Goal: Task Accomplishment & Management: Complete application form

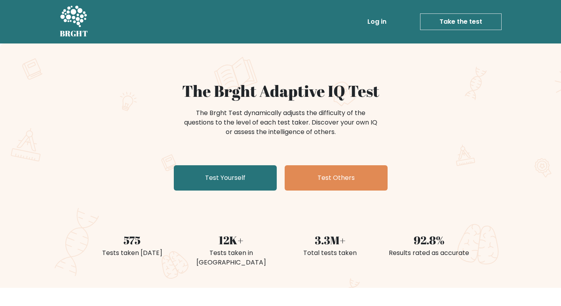
click at [375, 26] on link "Log in" at bounding box center [376, 22] width 25 height 16
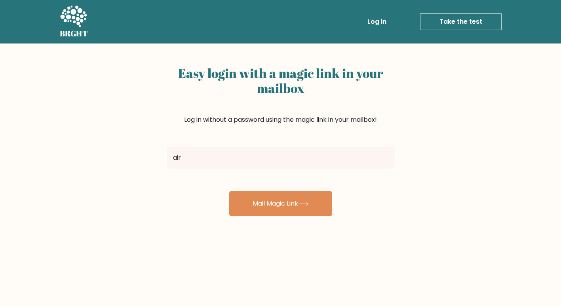
type input "aireenlie@gmail.com"
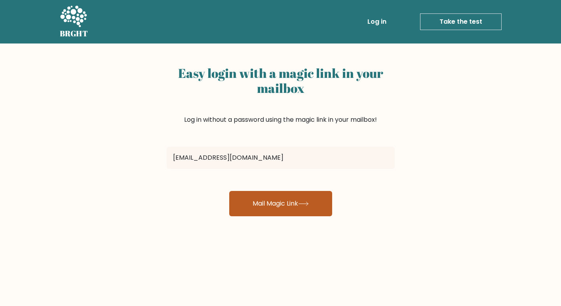
click at [260, 210] on button "Mail Magic Link" at bounding box center [280, 203] width 103 height 25
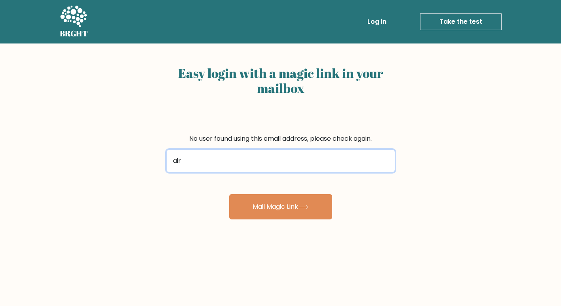
type input "[EMAIL_ADDRESS][DOMAIN_NAME]"
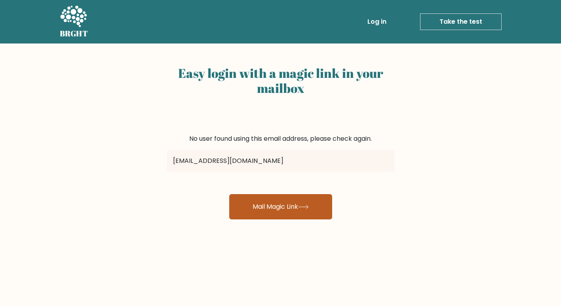
click at [287, 201] on button "Mail Magic Link" at bounding box center [280, 206] width 103 height 25
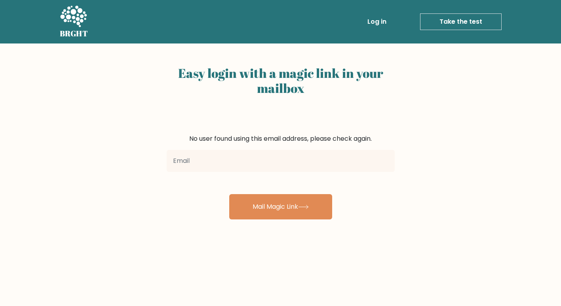
click at [379, 22] on link "Log in" at bounding box center [376, 22] width 25 height 16
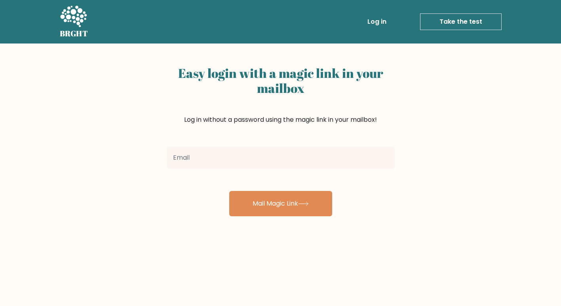
click at [445, 20] on link "Take the test" at bounding box center [461, 21] width 82 height 17
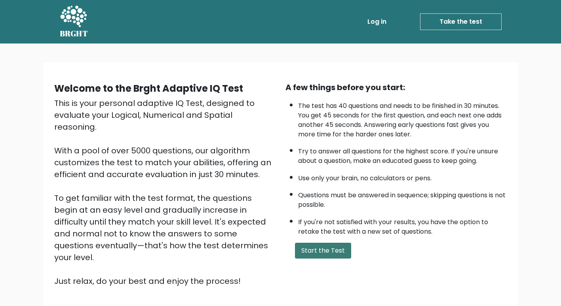
click at [337, 250] on button "Start the Test" at bounding box center [323, 251] width 56 height 16
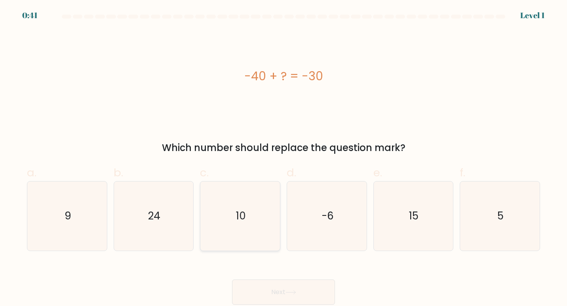
click at [214, 219] on icon "10" at bounding box center [240, 217] width 70 height 70
click at [283, 158] on input "c. 10" at bounding box center [283, 155] width 0 height 5
radio input "true"
click at [267, 302] on button "Next" at bounding box center [283, 292] width 103 height 25
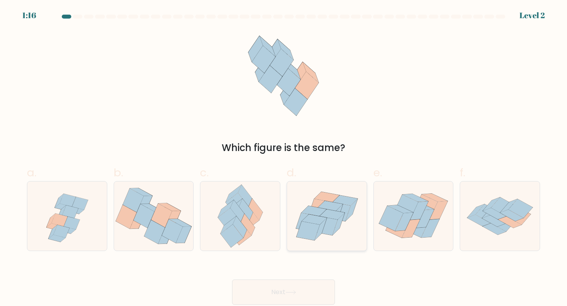
click at [347, 229] on icon at bounding box center [327, 216] width 80 height 68
click at [284, 158] on input "d." at bounding box center [283, 155] width 0 height 5
radio input "true"
click at [310, 281] on button "Next" at bounding box center [283, 292] width 103 height 25
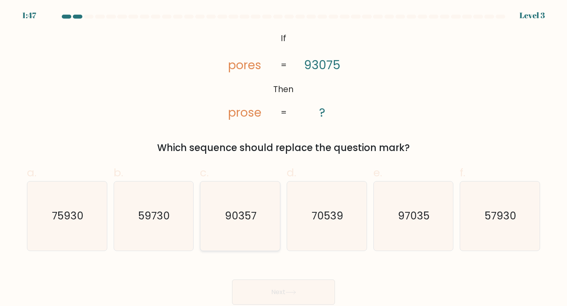
click at [251, 209] on text "90357" at bounding box center [241, 216] width 32 height 15
click at [283, 158] on input "c. 90357" at bounding box center [283, 155] width 0 height 5
radio input "true"
click at [273, 287] on button "Next" at bounding box center [283, 292] width 103 height 25
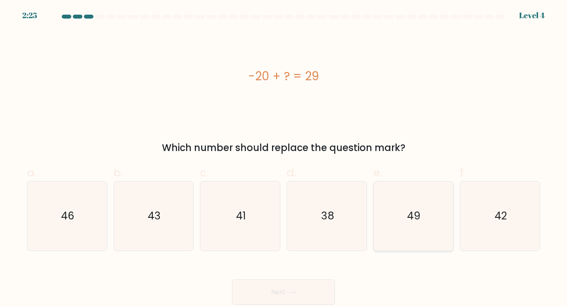
click at [408, 219] on text "49" at bounding box center [413, 216] width 13 height 15
click at [284, 158] on input "e. 49" at bounding box center [283, 155] width 0 height 5
radio input "true"
click at [297, 297] on button "Next" at bounding box center [283, 292] width 103 height 25
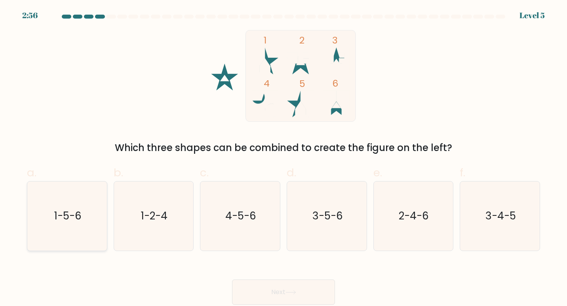
click at [74, 212] on text "1-5-6" at bounding box center [67, 216] width 27 height 15
click at [283, 158] on input "a. 1-5-6" at bounding box center [283, 155] width 0 height 5
radio input "true"
click at [279, 283] on button "Next" at bounding box center [283, 292] width 103 height 25
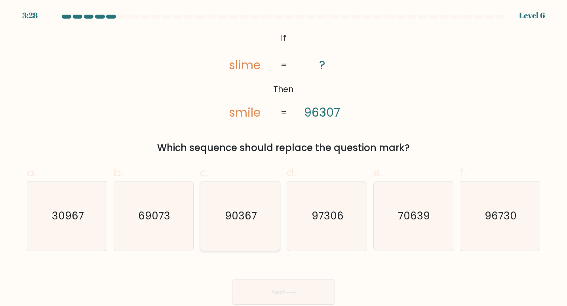
click at [245, 205] on icon "90367" at bounding box center [240, 217] width 70 height 70
click at [283, 158] on input "c. 90367" at bounding box center [283, 155] width 0 height 5
radio input "true"
click at [283, 287] on button "Next" at bounding box center [283, 292] width 103 height 25
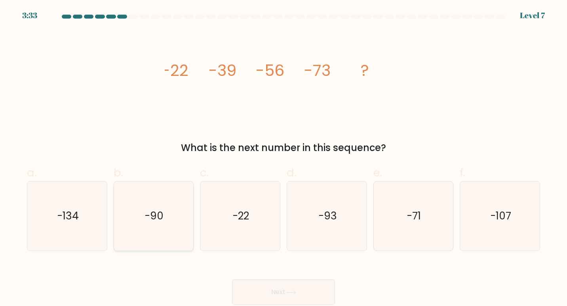
click at [167, 244] on icon "-90" at bounding box center [154, 217] width 70 height 70
click at [283, 158] on input "b. -90" at bounding box center [283, 155] width 0 height 5
radio input "true"
click at [284, 295] on button "Next" at bounding box center [283, 292] width 103 height 25
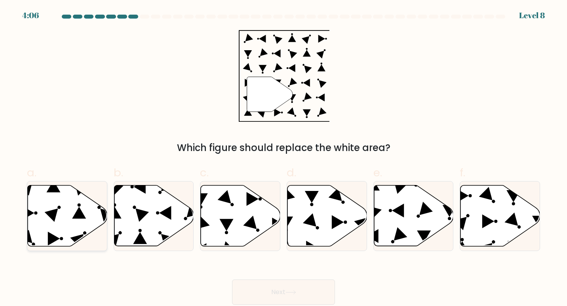
click at [94, 215] on icon at bounding box center [68, 216] width 80 height 61
click at [283, 158] on input "a." at bounding box center [283, 155] width 0 height 5
radio input "true"
click at [313, 291] on button "Next" at bounding box center [283, 292] width 103 height 25
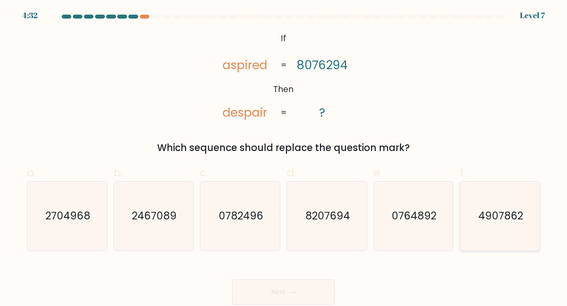
click at [495, 233] on icon "4907862" at bounding box center [500, 217] width 70 height 70
click at [284, 158] on input "f. 4907862" at bounding box center [283, 155] width 0 height 5
radio input "true"
click at [280, 292] on button "Next" at bounding box center [283, 292] width 103 height 25
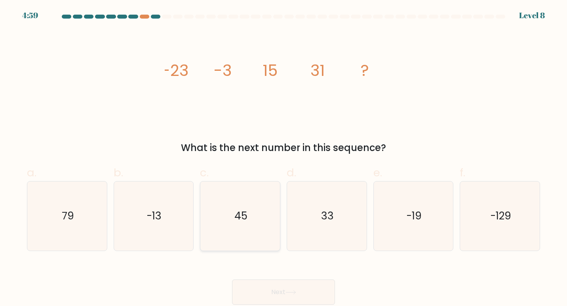
click at [243, 206] on icon "45" at bounding box center [240, 217] width 70 height 70
click at [283, 158] on input "c. 45" at bounding box center [283, 155] width 0 height 5
radio input "true"
click at [295, 289] on button "Next" at bounding box center [283, 292] width 103 height 25
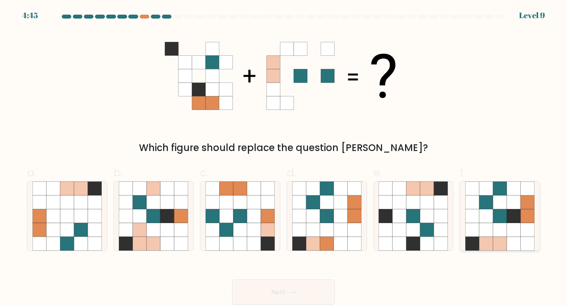
click at [526, 229] on icon at bounding box center [528, 230] width 14 height 14
click at [284, 158] on input "f." at bounding box center [283, 155] width 0 height 5
radio input "true"
click at [303, 293] on button "Next" at bounding box center [283, 292] width 103 height 25
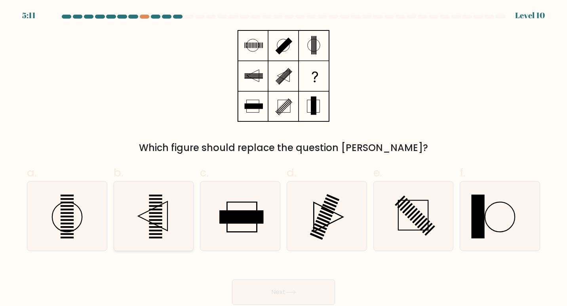
click at [171, 220] on icon at bounding box center [154, 217] width 70 height 70
click at [283, 158] on input "b." at bounding box center [283, 155] width 0 height 5
radio input "true"
click at [266, 291] on button "Next" at bounding box center [283, 292] width 103 height 25
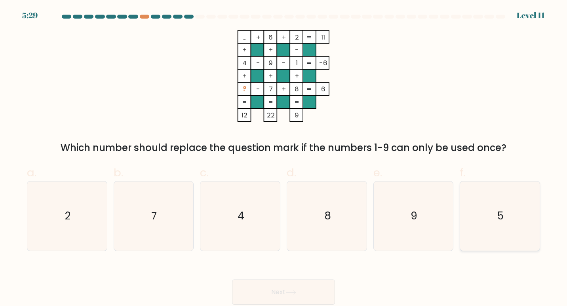
click at [485, 226] on icon "5" at bounding box center [500, 217] width 70 height 70
click at [284, 158] on input "f. 5" at bounding box center [283, 155] width 0 height 5
radio input "true"
click at [312, 291] on button "Next" at bounding box center [283, 292] width 103 height 25
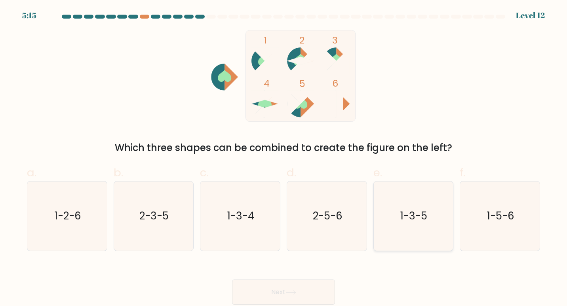
click at [413, 197] on icon "1-3-5" at bounding box center [413, 217] width 70 height 70
click at [284, 158] on input "e. 1-3-5" at bounding box center [283, 155] width 0 height 5
radio input "true"
click at [304, 302] on button "Next" at bounding box center [283, 292] width 103 height 25
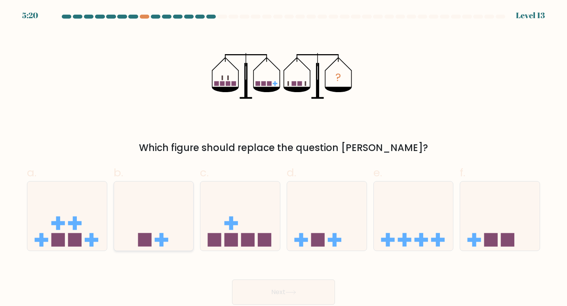
click at [176, 182] on div at bounding box center [154, 216] width 80 height 70
click at [283, 158] on input "b." at bounding box center [283, 155] width 0 height 5
radio input "true"
click at [295, 286] on button "Next" at bounding box center [283, 292] width 103 height 25
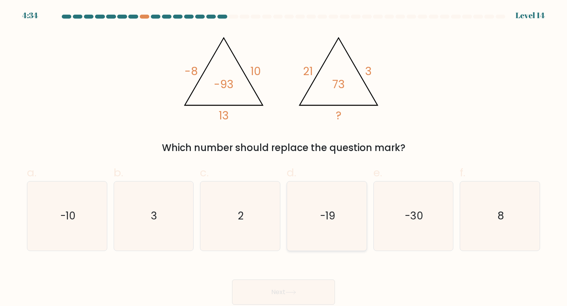
click at [337, 219] on icon "-19" at bounding box center [327, 217] width 70 height 70
click at [284, 158] on input "d. -19" at bounding box center [283, 155] width 0 height 5
radio input "true"
click at [93, 234] on icon "-10" at bounding box center [67, 217] width 70 height 70
click at [283, 158] on input "a. -10" at bounding box center [283, 155] width 0 height 5
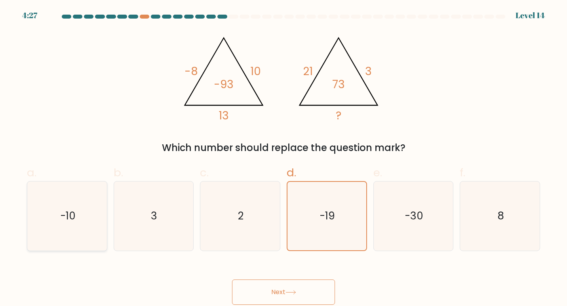
radio input "true"
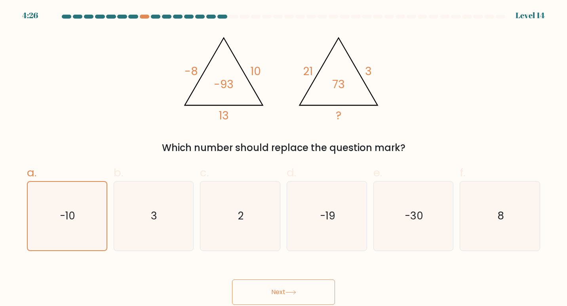
click at [308, 291] on button "Next" at bounding box center [283, 292] width 103 height 25
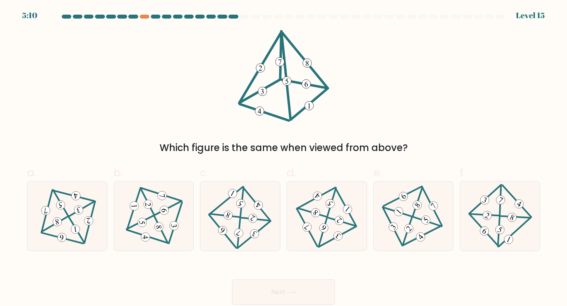
click at [300, 287] on button "Next" at bounding box center [283, 292] width 103 height 25
click at [345, 85] on div "Which figure is the same when viewed from above?" at bounding box center [283, 92] width 523 height 125
click at [264, 225] on icon at bounding box center [240, 215] width 57 height 55
click at [283, 158] on input "c." at bounding box center [283, 155] width 0 height 5
radio input "true"
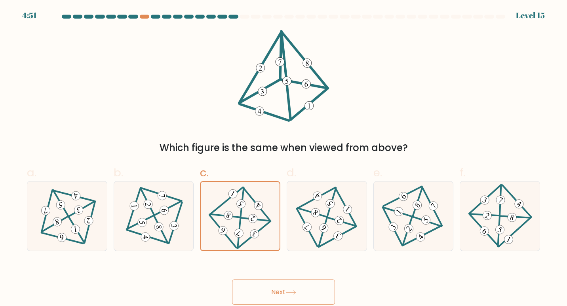
click at [306, 285] on button "Next" at bounding box center [283, 292] width 103 height 25
click at [293, 287] on button "Next" at bounding box center [283, 292] width 103 height 25
click at [321, 283] on button "Next" at bounding box center [283, 292] width 103 height 25
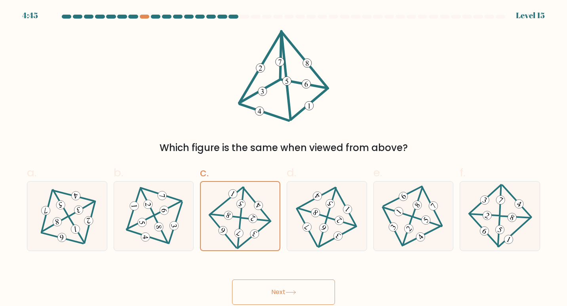
click at [321, 283] on button "Next" at bounding box center [283, 292] width 103 height 25
click at [278, 290] on button "Next" at bounding box center [283, 292] width 103 height 25
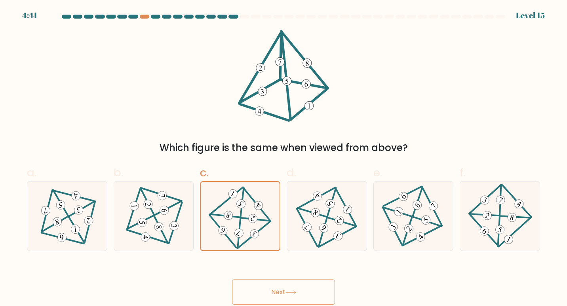
click at [278, 290] on button "Next" at bounding box center [283, 292] width 103 height 25
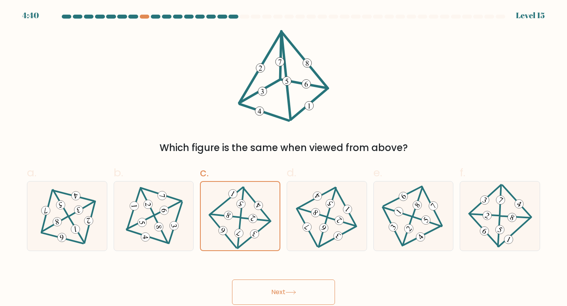
click at [278, 290] on button "Next" at bounding box center [283, 292] width 103 height 25
click at [277, 300] on button "Next" at bounding box center [283, 292] width 103 height 25
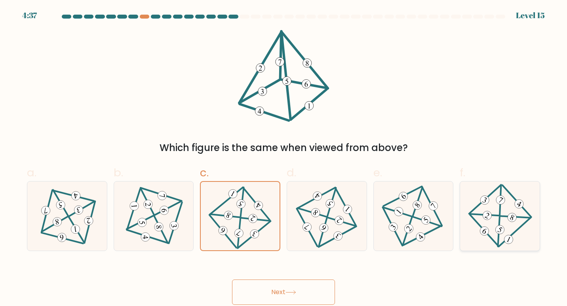
click at [494, 230] on icon at bounding box center [500, 215] width 57 height 55
click at [284, 158] on input "f." at bounding box center [283, 155] width 0 height 5
radio input "true"
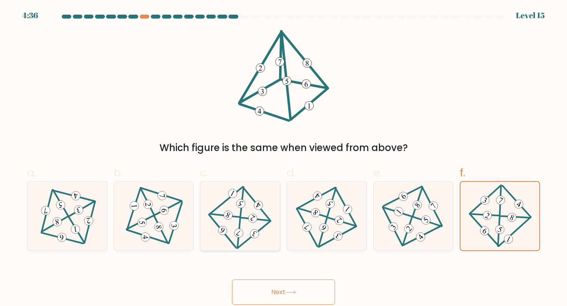
click at [272, 206] on div at bounding box center [240, 216] width 80 height 70
click at [283, 158] on input "c." at bounding box center [283, 155] width 0 height 5
radio input "true"
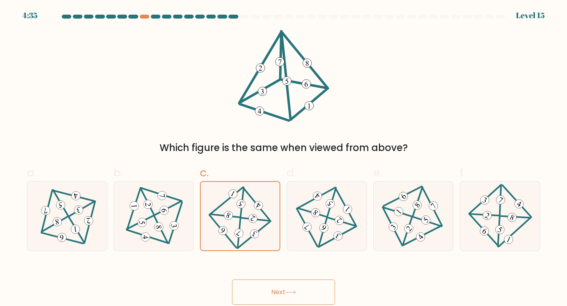
click at [304, 303] on button "Next" at bounding box center [283, 292] width 103 height 25
click at [278, 294] on button "Next" at bounding box center [283, 292] width 103 height 25
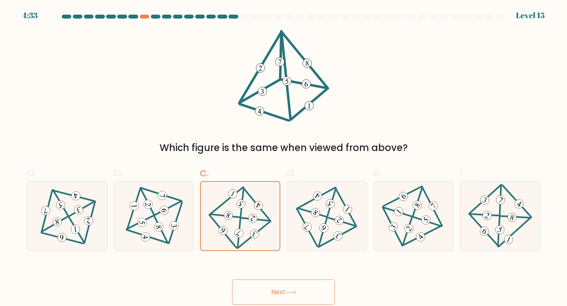
click at [278, 294] on button "Next" at bounding box center [283, 292] width 103 height 25
click at [262, 290] on button "Next" at bounding box center [283, 292] width 103 height 25
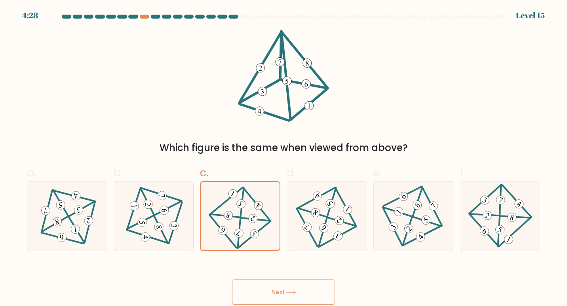
click at [262, 290] on button "Next" at bounding box center [283, 292] width 103 height 25
click at [489, 230] on icon at bounding box center [500, 215] width 57 height 55
click at [284, 158] on input "f." at bounding box center [283, 155] width 0 height 5
radio input "true"
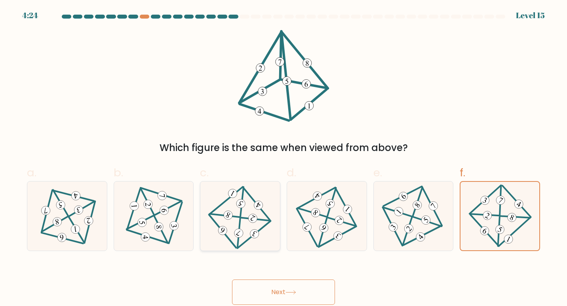
click at [241, 191] on icon at bounding box center [240, 215] width 57 height 55
click at [283, 158] on input "c." at bounding box center [283, 155] width 0 height 5
radio input "true"
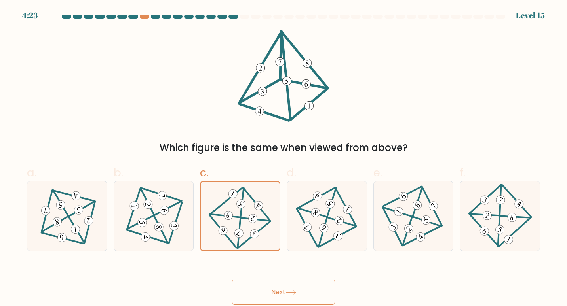
click at [283, 288] on button "Next" at bounding box center [283, 292] width 103 height 25
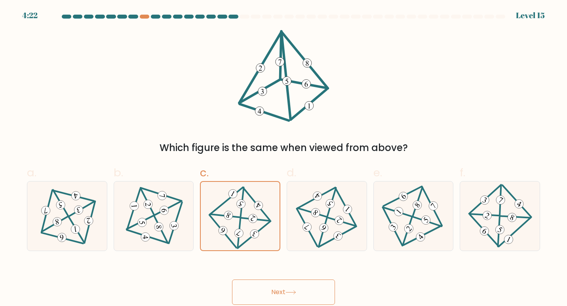
click at [283, 288] on button "Next" at bounding box center [283, 292] width 103 height 25
click at [283, 296] on button "Next" at bounding box center [283, 292] width 103 height 25
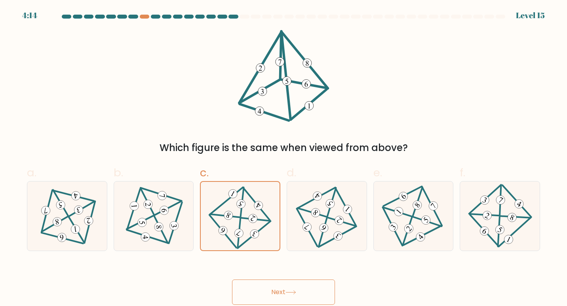
click at [301, 287] on button "Next" at bounding box center [283, 292] width 103 height 25
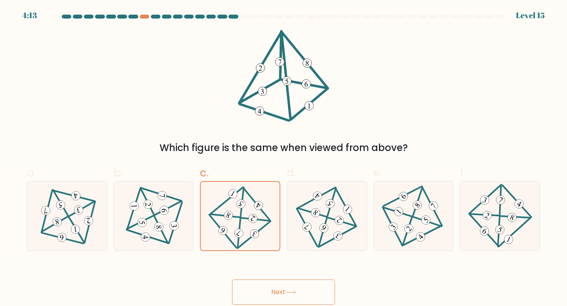
click at [301, 287] on button "Next" at bounding box center [283, 292] width 103 height 25
drag, startPoint x: 314, startPoint y: 290, endPoint x: 318, endPoint y: 299, distance: 9.9
click at [318, 299] on button "Next" at bounding box center [283, 292] width 103 height 25
click at [253, 232] on 346 at bounding box center [255, 234] width 12 height 12
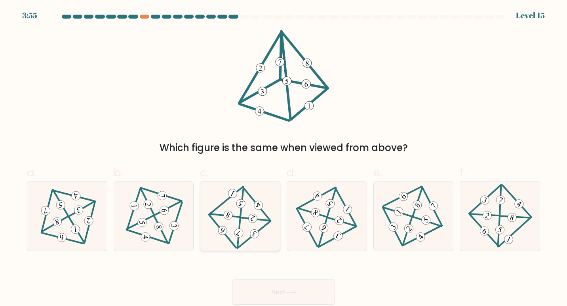
click at [283, 158] on input "c." at bounding box center [283, 155] width 0 height 5
radio input "true"
click at [308, 291] on button "Next" at bounding box center [283, 292] width 103 height 25
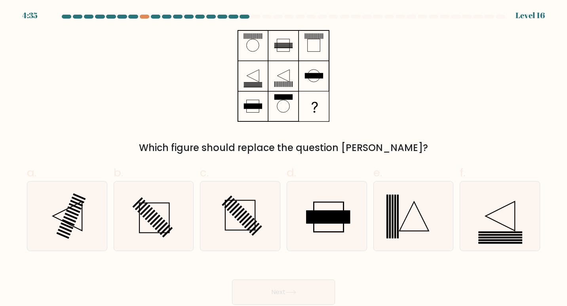
click at [308, 291] on button "Next" at bounding box center [283, 292] width 103 height 25
click at [429, 116] on div "Which figure should replace the question [PERSON_NAME]?" at bounding box center [283, 92] width 523 height 125
click at [494, 219] on icon at bounding box center [500, 217] width 70 height 70
click at [284, 158] on input "f." at bounding box center [283, 155] width 0 height 5
radio input "true"
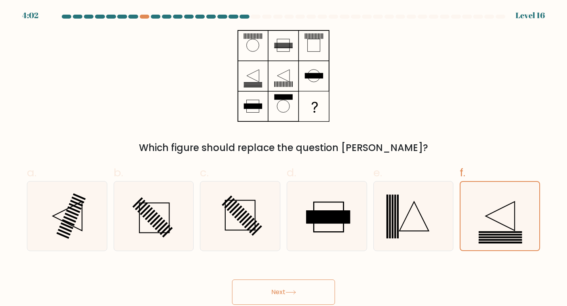
click at [315, 294] on button "Next" at bounding box center [283, 292] width 103 height 25
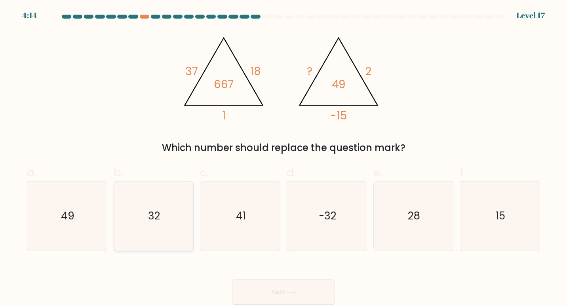
click at [134, 221] on icon "32" at bounding box center [154, 217] width 70 height 70
click at [283, 158] on input "b. 32" at bounding box center [283, 155] width 0 height 5
radio input "true"
click at [269, 294] on button "Next" at bounding box center [283, 292] width 103 height 25
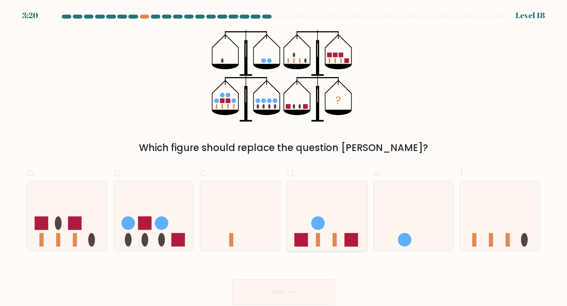
click at [336, 224] on icon at bounding box center [327, 216] width 80 height 66
click at [284, 158] on input "d." at bounding box center [283, 155] width 0 height 5
radio input "true"
click at [503, 230] on icon at bounding box center [500, 216] width 80 height 66
click at [284, 158] on input "f." at bounding box center [283, 155] width 0 height 5
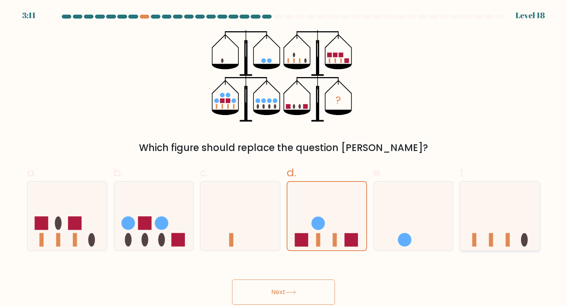
radio input "true"
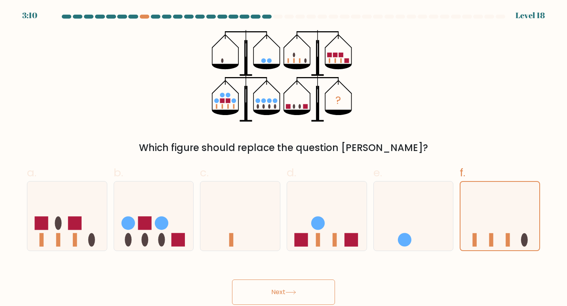
click at [306, 281] on button "Next" at bounding box center [283, 292] width 103 height 25
click at [295, 289] on button "Next" at bounding box center [283, 292] width 103 height 25
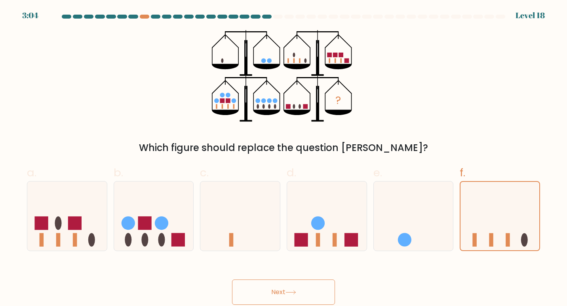
click at [302, 283] on button "Next" at bounding box center [283, 292] width 103 height 25
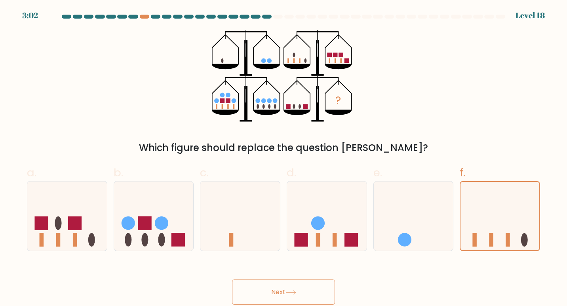
click at [302, 283] on button "Next" at bounding box center [283, 292] width 103 height 25
click at [262, 292] on button "Next" at bounding box center [283, 292] width 103 height 25
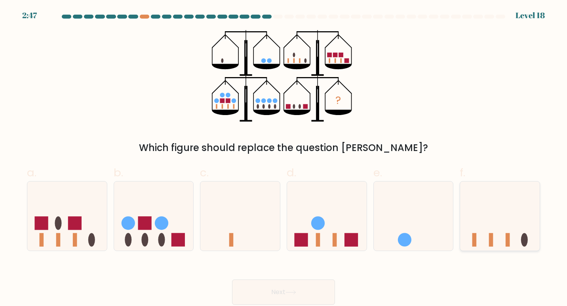
click at [496, 234] on icon at bounding box center [500, 216] width 80 height 66
click at [284, 158] on input "f." at bounding box center [283, 155] width 0 height 5
radio input "true"
click at [324, 283] on button "Next" at bounding box center [283, 292] width 103 height 25
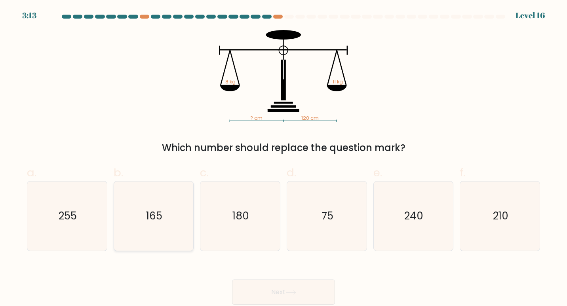
click at [175, 209] on icon "165" at bounding box center [154, 217] width 70 height 70
click at [283, 158] on input "b. 165" at bounding box center [283, 155] width 0 height 5
radio input "true"
click at [290, 286] on button "Next" at bounding box center [283, 292] width 103 height 25
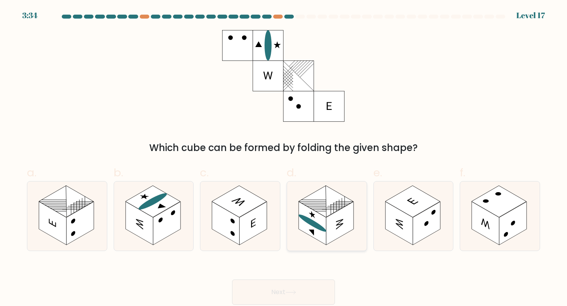
click at [340, 222] on rect at bounding box center [340, 224] width 28 height 44
click at [284, 158] on input "d." at bounding box center [283, 155] width 0 height 5
radio input "true"
click at [302, 291] on button "Next" at bounding box center [283, 292] width 103 height 25
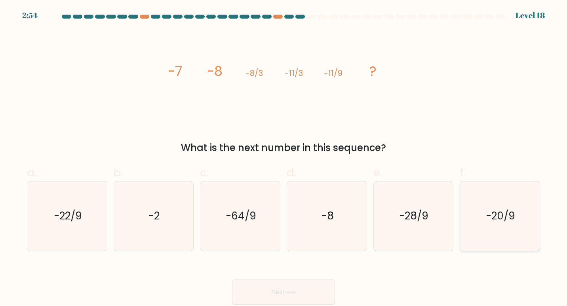
click at [502, 214] on text "-20/9" at bounding box center [500, 216] width 29 height 15
click at [284, 158] on input "f. -20/9" at bounding box center [283, 155] width 0 height 5
radio input "true"
click at [284, 295] on button "Next" at bounding box center [283, 292] width 103 height 25
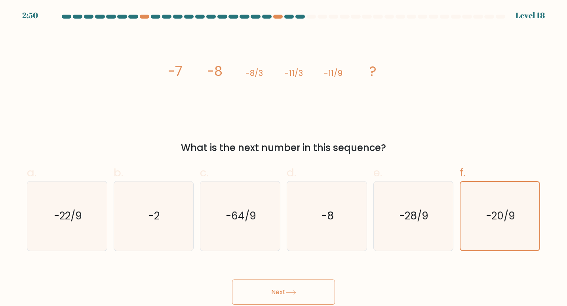
click at [284, 295] on button "Next" at bounding box center [283, 292] width 103 height 25
click at [263, 293] on button "Next" at bounding box center [283, 292] width 103 height 25
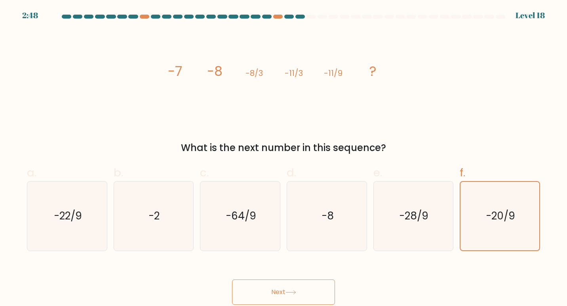
click at [263, 293] on button "Next" at bounding box center [283, 292] width 103 height 25
click at [318, 286] on button "Next" at bounding box center [283, 292] width 103 height 25
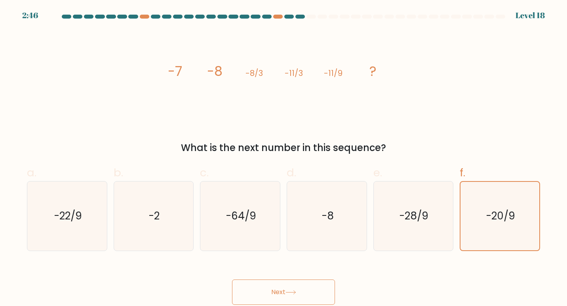
click at [318, 286] on button "Next" at bounding box center [283, 292] width 103 height 25
click at [474, 219] on icon "-20/9" at bounding box center [500, 217] width 70 height 70
click at [284, 158] on input "f. -20/9" at bounding box center [283, 155] width 0 height 5
radio input "true"
click at [310, 285] on button "Next" at bounding box center [283, 292] width 103 height 25
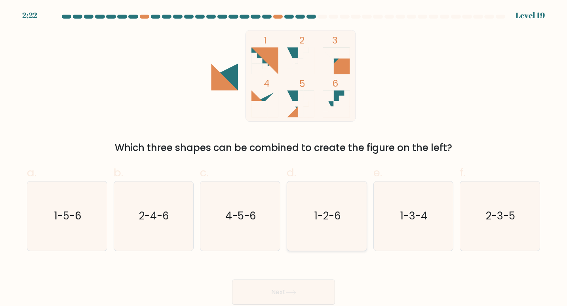
click at [314, 236] on icon "1-2-6" at bounding box center [327, 217] width 70 height 70
click at [284, 158] on input "d. 1-2-6" at bounding box center [283, 155] width 0 height 5
radio input "true"
click at [300, 295] on button "Next" at bounding box center [283, 292] width 103 height 25
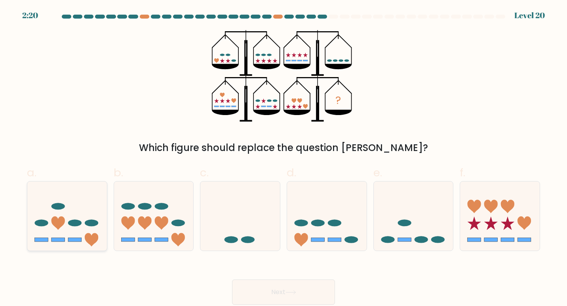
click at [52, 219] on icon at bounding box center [57, 223] width 13 height 13
click at [283, 158] on input "a." at bounding box center [283, 155] width 0 height 5
radio input "true"
click at [289, 286] on button "Next" at bounding box center [283, 292] width 103 height 25
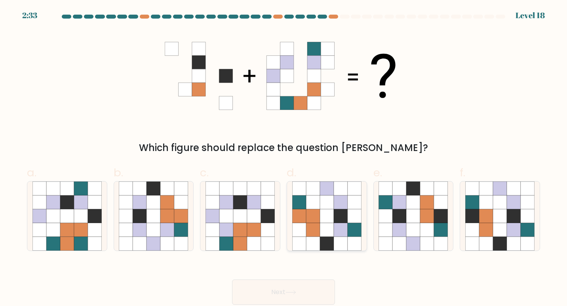
click at [340, 218] on icon at bounding box center [341, 216] width 14 height 14
click at [284, 158] on input "d." at bounding box center [283, 155] width 0 height 5
radio input "true"
click at [308, 295] on button "Next" at bounding box center [283, 292] width 103 height 25
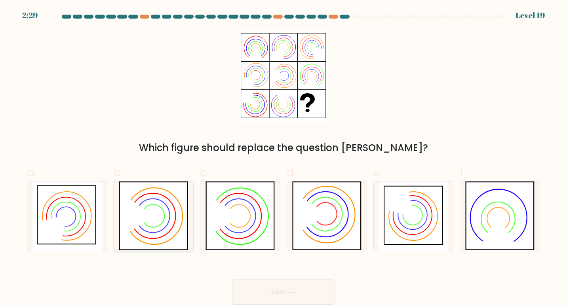
click at [177, 225] on icon at bounding box center [154, 217] width 70 height 70
click at [283, 158] on input "b." at bounding box center [283, 155] width 0 height 5
radio input "true"
click at [285, 290] on button "Next" at bounding box center [283, 292] width 103 height 25
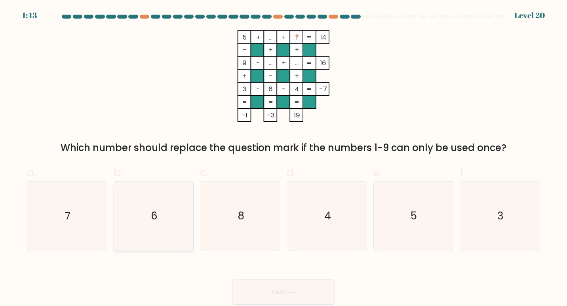
click at [175, 213] on icon "6" at bounding box center [154, 217] width 70 height 70
click at [283, 158] on input "b. 6" at bounding box center [283, 155] width 0 height 5
radio input "true"
click at [306, 283] on button "Next" at bounding box center [283, 292] width 103 height 25
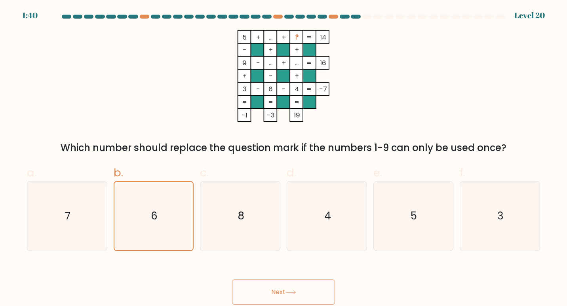
click at [306, 283] on button "Next" at bounding box center [283, 292] width 103 height 25
click at [327, 291] on button "Next" at bounding box center [283, 292] width 103 height 25
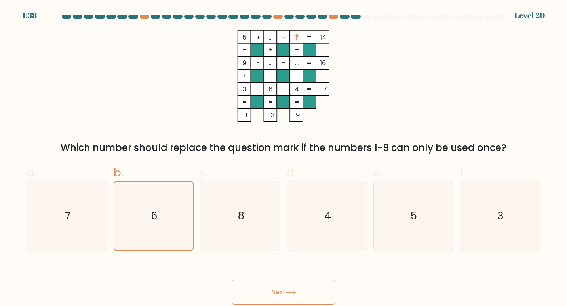
click at [327, 291] on button "Next" at bounding box center [283, 292] width 103 height 25
click at [295, 288] on button "Next" at bounding box center [283, 292] width 103 height 25
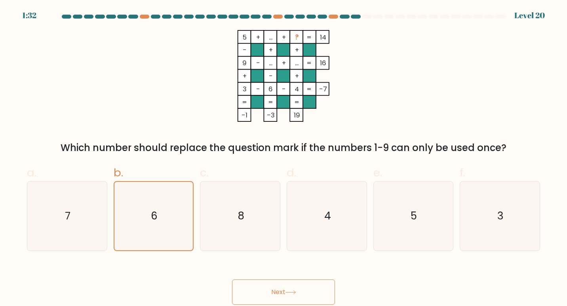
click at [306, 291] on button "Next" at bounding box center [283, 292] width 103 height 25
drag, startPoint x: 306, startPoint y: 291, endPoint x: 391, endPoint y: -23, distance: 324.7
click at [391, 0] on html "1:30 Level 20" at bounding box center [283, 153] width 567 height 306
click at [192, 230] on div "6" at bounding box center [154, 216] width 80 height 70
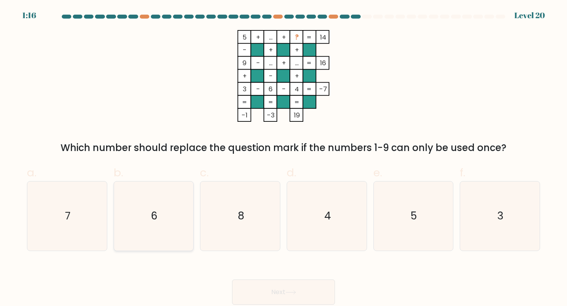
click at [283, 158] on input "b. 6" at bounding box center [283, 155] width 0 height 5
radio input "true"
click at [274, 285] on button "Next" at bounding box center [283, 292] width 103 height 25
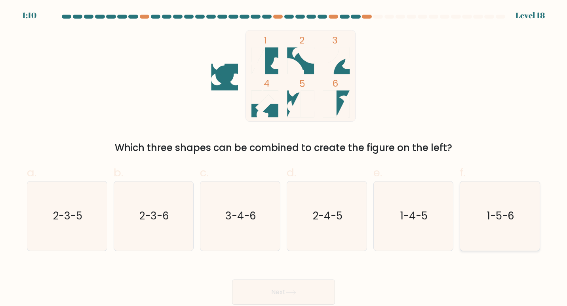
click at [506, 227] on icon "1-5-6" at bounding box center [500, 217] width 70 height 70
click at [284, 158] on input "f. 1-5-6" at bounding box center [283, 155] width 0 height 5
radio input "true"
click at [270, 283] on button "Next" at bounding box center [283, 292] width 103 height 25
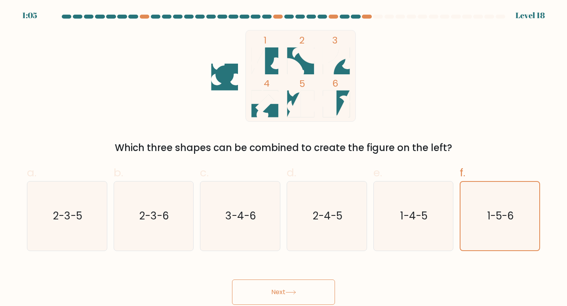
click at [270, 283] on button "Next" at bounding box center [283, 292] width 103 height 25
click at [296, 294] on icon at bounding box center [290, 293] width 11 height 4
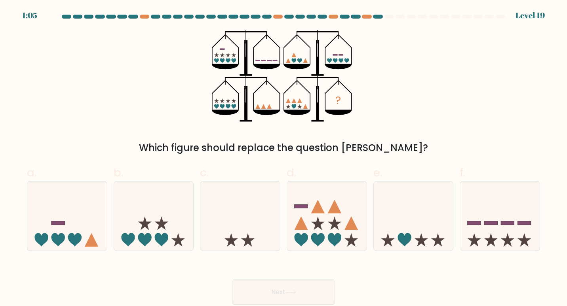
click at [296, 294] on icon at bounding box center [290, 293] width 11 height 4
drag, startPoint x: 80, startPoint y: 208, endPoint x: 88, endPoint y: 227, distance: 20.6
click at [88, 227] on icon at bounding box center [67, 216] width 80 height 66
click at [283, 158] on input "a." at bounding box center [283, 155] width 0 height 5
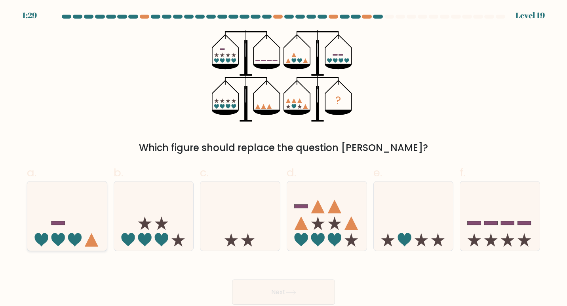
radio input "true"
click at [88, 227] on icon at bounding box center [67, 216] width 79 height 65
click at [283, 158] on input "a." at bounding box center [283, 155] width 0 height 5
click at [310, 289] on button "Next" at bounding box center [283, 292] width 103 height 25
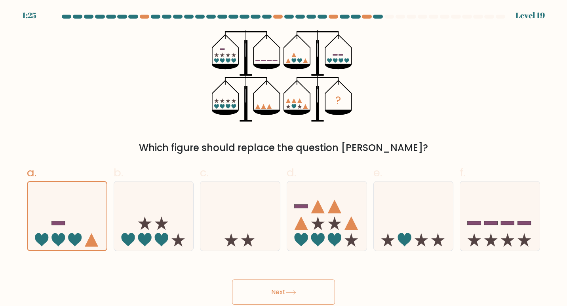
click at [310, 289] on button "Next" at bounding box center [283, 292] width 103 height 25
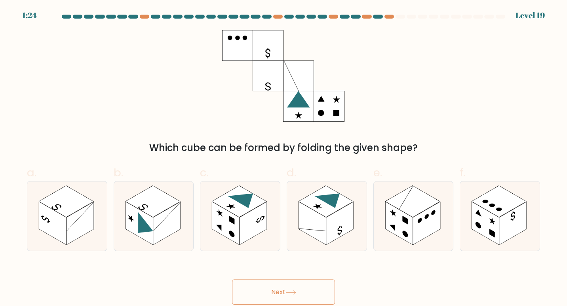
click at [310, 289] on button "Next" at bounding box center [283, 292] width 103 height 25
click at [165, 212] on rect at bounding box center [167, 224] width 28 height 44
click at [283, 158] on input "b." at bounding box center [283, 155] width 0 height 5
radio input "true"
click at [276, 299] on button "Next" at bounding box center [283, 292] width 103 height 25
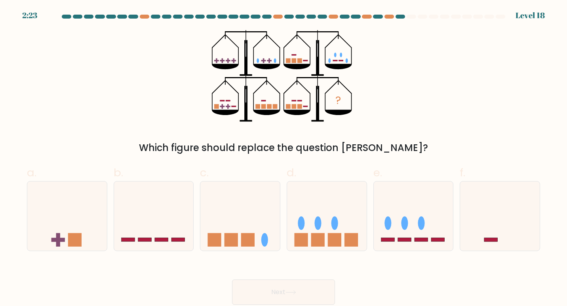
click at [276, 299] on button "Next" at bounding box center [283, 292] width 103 height 25
click at [88, 218] on icon at bounding box center [67, 216] width 80 height 66
click at [283, 158] on input "a." at bounding box center [283, 155] width 0 height 5
radio input "true"
click at [301, 297] on button "Next" at bounding box center [283, 292] width 103 height 25
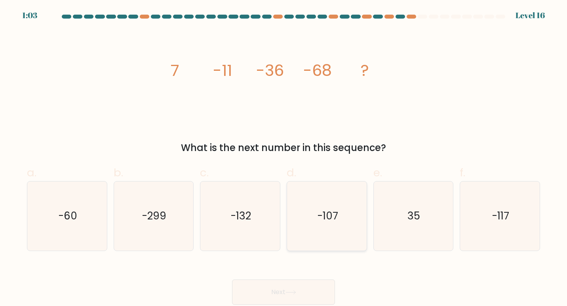
click at [319, 215] on text "-107" at bounding box center [327, 216] width 21 height 15
click at [284, 158] on input "d. -107" at bounding box center [283, 155] width 0 height 5
radio input "true"
click at [300, 288] on button "Next" at bounding box center [283, 292] width 103 height 25
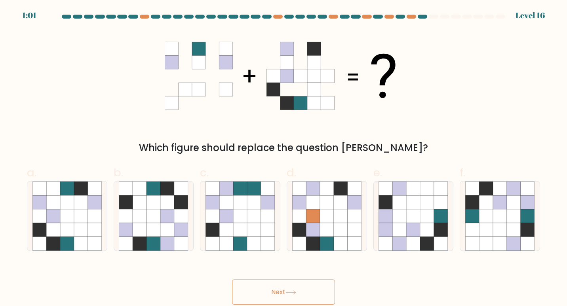
click at [300, 288] on button "Next" at bounding box center [283, 292] width 103 height 25
click at [172, 208] on icon at bounding box center [167, 203] width 14 height 14
click at [283, 158] on input "b." at bounding box center [283, 155] width 0 height 5
radio input "true"
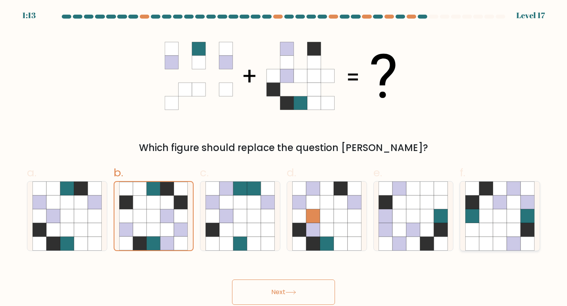
click at [532, 218] on icon at bounding box center [528, 216] width 14 height 14
click at [284, 158] on input "f." at bounding box center [283, 155] width 0 height 5
radio input "true"
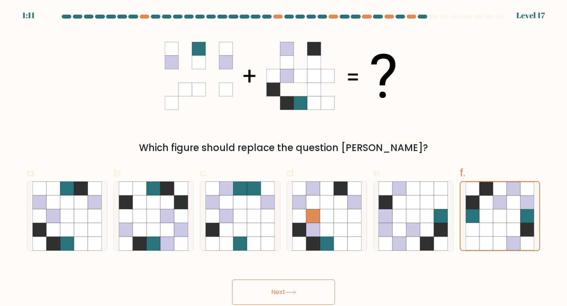
click at [274, 286] on button "Next" at bounding box center [283, 292] width 103 height 25
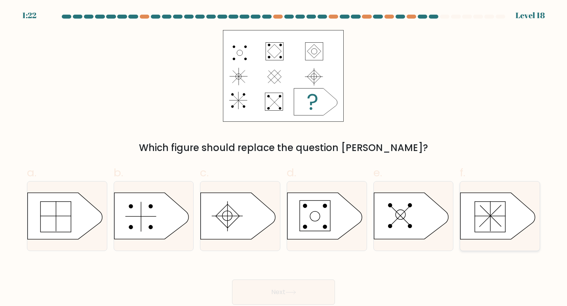
click at [487, 217] on icon at bounding box center [497, 216] width 74 height 46
click at [284, 158] on input "f." at bounding box center [283, 155] width 0 height 5
radio input "true"
click at [303, 283] on button "Next" at bounding box center [283, 292] width 103 height 25
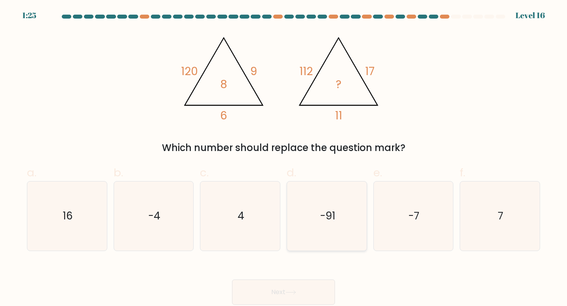
click at [316, 218] on icon "-91" at bounding box center [327, 217] width 70 height 70
click at [284, 158] on input "d. -91" at bounding box center [283, 155] width 0 height 5
radio input "true"
click at [406, 221] on icon "-7" at bounding box center [413, 217] width 70 height 70
click at [284, 158] on input "e. -7" at bounding box center [283, 155] width 0 height 5
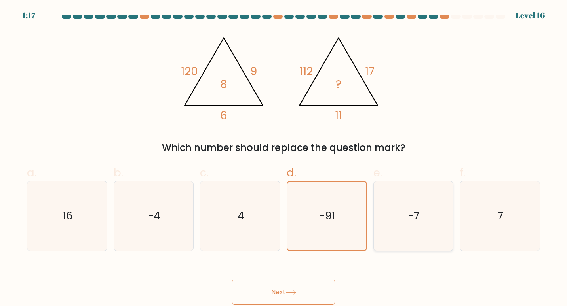
radio input "true"
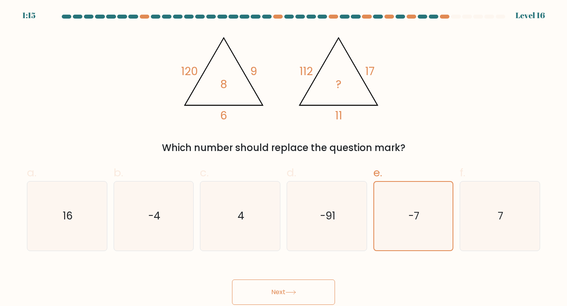
click at [258, 298] on button "Next" at bounding box center [283, 292] width 103 height 25
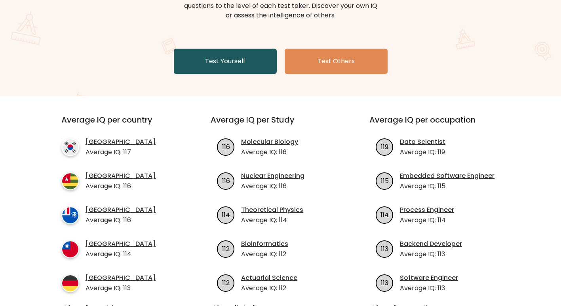
scroll to position [118, 0]
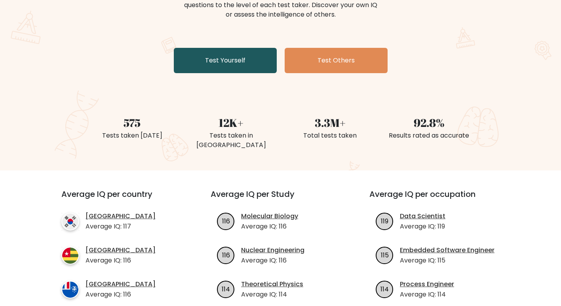
click at [199, 64] on link "Test Yourself" at bounding box center [225, 60] width 103 height 25
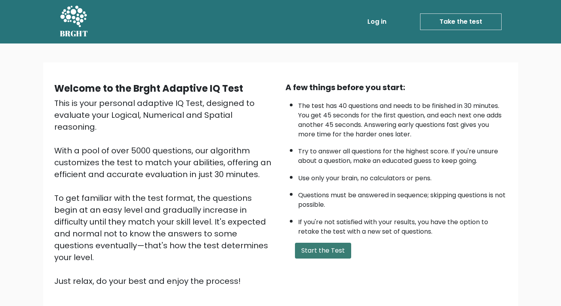
click at [316, 244] on button "Start the Test" at bounding box center [323, 251] width 56 height 16
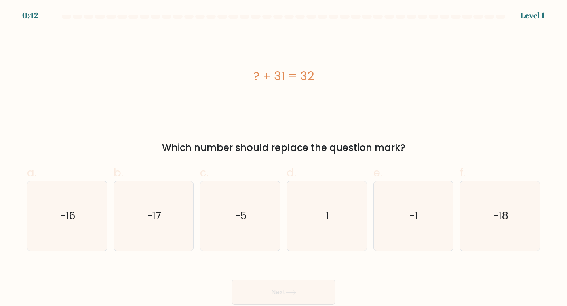
click at [316, 244] on icon "1" at bounding box center [327, 217] width 70 height 70
click at [284, 158] on input "d. 1" at bounding box center [283, 155] width 0 height 5
radio input "true"
click at [288, 291] on icon at bounding box center [290, 293] width 11 height 4
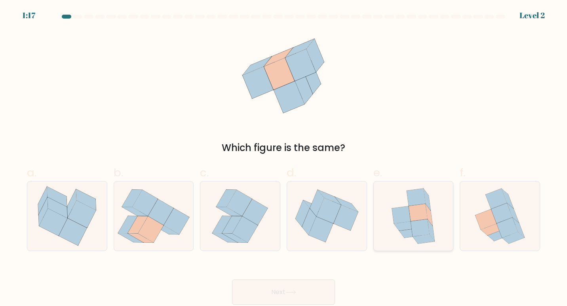
click at [406, 223] on icon at bounding box center [405, 226] width 22 height 9
click at [284, 158] on input "e." at bounding box center [283, 155] width 0 height 5
radio input "true"
click at [298, 302] on button "Next" at bounding box center [283, 292] width 103 height 25
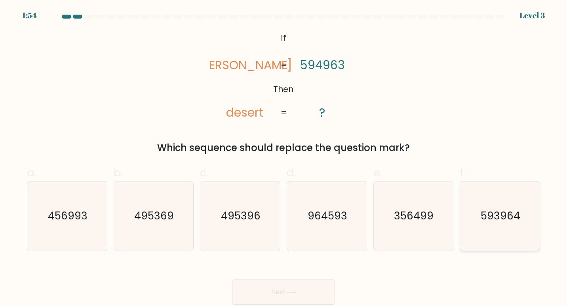
click at [485, 202] on icon "593964" at bounding box center [500, 217] width 70 height 70
click at [284, 158] on input "f. 593964" at bounding box center [283, 155] width 0 height 5
radio input "true"
click at [309, 303] on button "Next" at bounding box center [283, 292] width 103 height 25
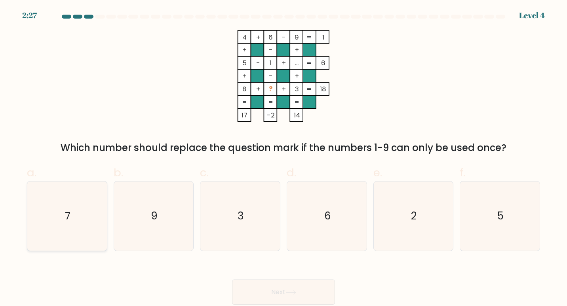
click at [61, 200] on icon "7" at bounding box center [67, 217] width 70 height 70
click at [283, 158] on input "a. 7" at bounding box center [283, 155] width 0 height 5
radio input "true"
click at [272, 287] on button "Next" at bounding box center [283, 292] width 103 height 25
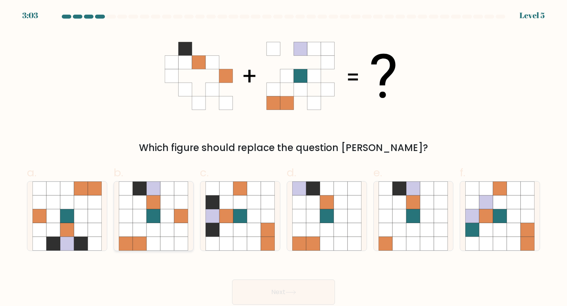
click at [167, 212] on icon at bounding box center [167, 216] width 14 height 14
click at [283, 158] on input "b." at bounding box center [283, 155] width 0 height 5
radio input "true"
click at [280, 299] on button "Next" at bounding box center [283, 292] width 103 height 25
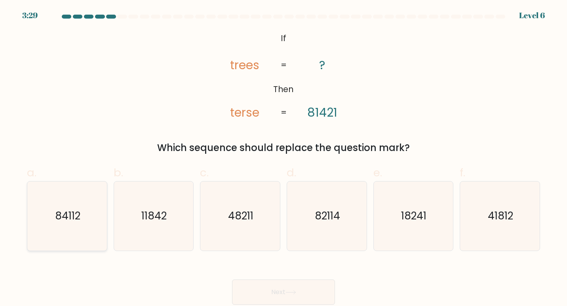
click at [34, 221] on icon "84112" at bounding box center [67, 217] width 70 height 70
click at [283, 158] on input "a. 84112" at bounding box center [283, 155] width 0 height 5
radio input "true"
click at [272, 288] on button "Next" at bounding box center [283, 292] width 103 height 25
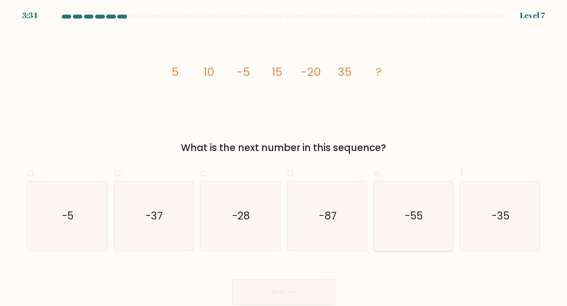
click at [420, 223] on text "-55" at bounding box center [414, 216] width 18 height 15
click at [284, 158] on input "e. -55" at bounding box center [283, 155] width 0 height 5
radio input "true"
click at [301, 280] on button "Next" at bounding box center [283, 292] width 103 height 25
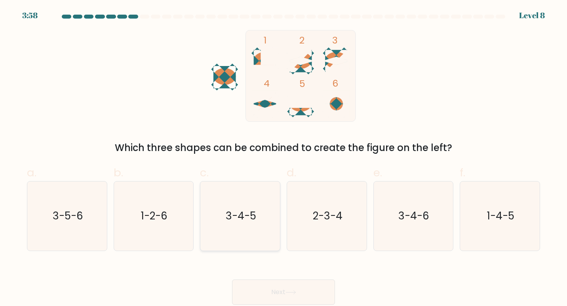
click at [276, 226] on div "3-4-5" at bounding box center [240, 216] width 80 height 70
click at [283, 158] on input "c. 3-4-5" at bounding box center [283, 155] width 0 height 5
radio input "true"
click at [307, 293] on button "Next" at bounding box center [283, 292] width 103 height 25
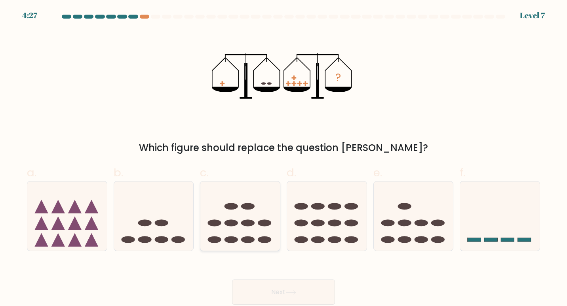
click at [252, 224] on ellipse at bounding box center [247, 223] width 13 height 7
click at [283, 158] on input "c." at bounding box center [283, 155] width 0 height 5
radio input "true"
click at [300, 291] on button "Next" at bounding box center [283, 292] width 103 height 25
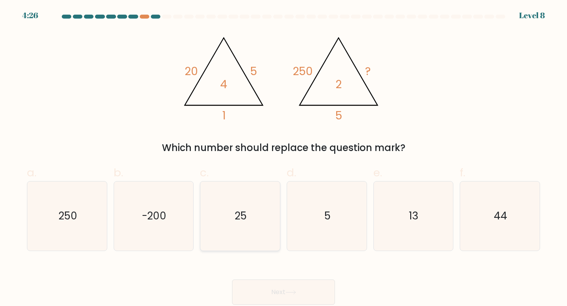
click at [252, 216] on icon "25" at bounding box center [240, 217] width 70 height 70
click at [283, 158] on input "c. 25" at bounding box center [283, 155] width 0 height 5
radio input "true"
drag, startPoint x: 295, startPoint y: 278, endPoint x: 310, endPoint y: 287, distance: 16.7
click at [310, 287] on div "Next" at bounding box center [283, 283] width 523 height 44
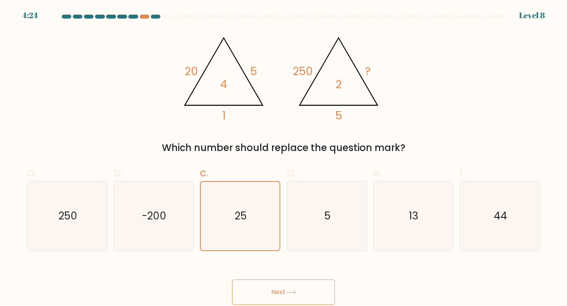
click at [310, 287] on button "Next" at bounding box center [283, 292] width 103 height 25
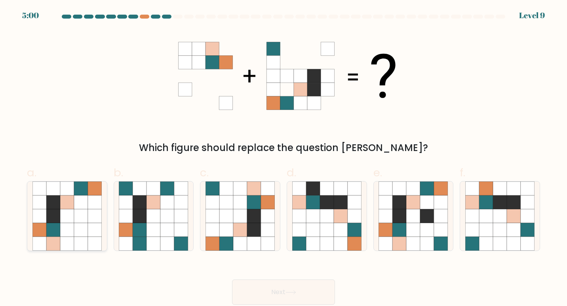
click at [88, 219] on icon at bounding box center [95, 216] width 14 height 14
click at [283, 158] on input "a." at bounding box center [283, 155] width 0 height 5
radio input "true"
click at [315, 291] on button "Next" at bounding box center [283, 292] width 103 height 25
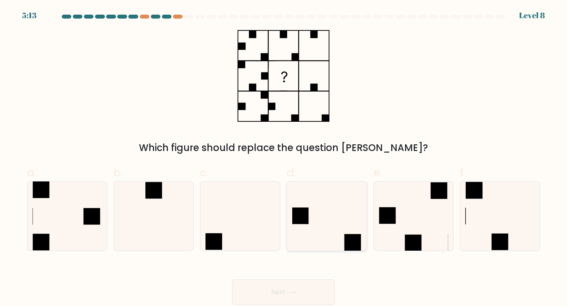
click at [332, 223] on icon at bounding box center [327, 217] width 70 height 70
click at [284, 158] on input "d." at bounding box center [283, 155] width 0 height 5
radio input "true"
click at [506, 228] on icon at bounding box center [500, 217] width 70 height 70
click at [284, 158] on input "f." at bounding box center [283, 155] width 0 height 5
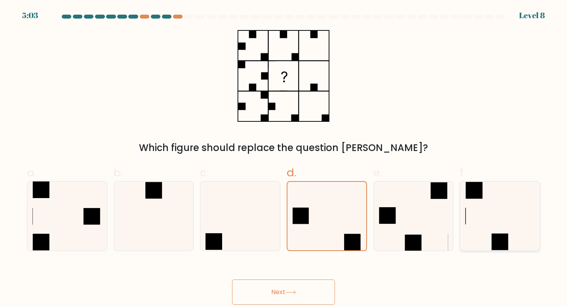
radio input "true"
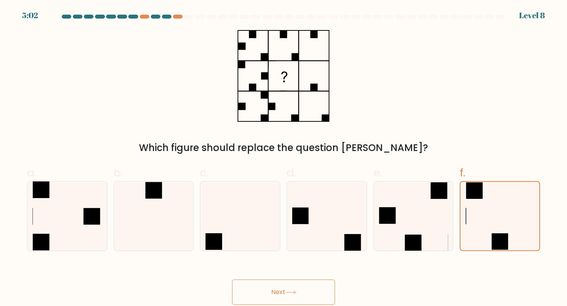
click at [301, 294] on button "Next" at bounding box center [283, 292] width 103 height 25
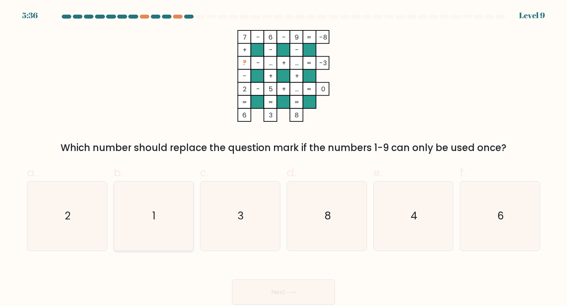
click at [155, 194] on icon "1" at bounding box center [154, 217] width 70 height 70
click at [283, 158] on input "b. 1" at bounding box center [283, 155] width 0 height 5
radio input "true"
click at [289, 300] on button "Next" at bounding box center [283, 292] width 103 height 25
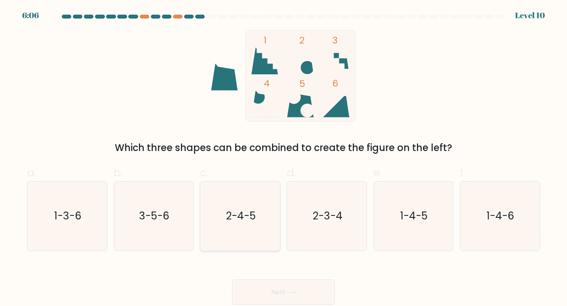
click at [251, 213] on text "2-4-5" at bounding box center [241, 216] width 30 height 15
click at [283, 158] on input "c. 2-4-5" at bounding box center [283, 155] width 0 height 5
radio input "true"
click at [296, 288] on button "Next" at bounding box center [283, 292] width 103 height 25
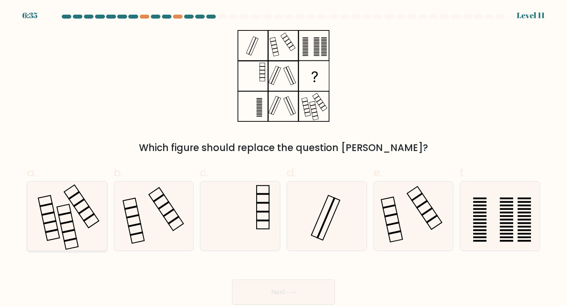
click at [81, 209] on icon at bounding box center [67, 217] width 70 height 70
click at [283, 158] on input "a." at bounding box center [283, 155] width 0 height 5
radio input "true"
click at [500, 233] on icon at bounding box center [500, 217] width 70 height 70
click at [284, 158] on input "f." at bounding box center [283, 155] width 0 height 5
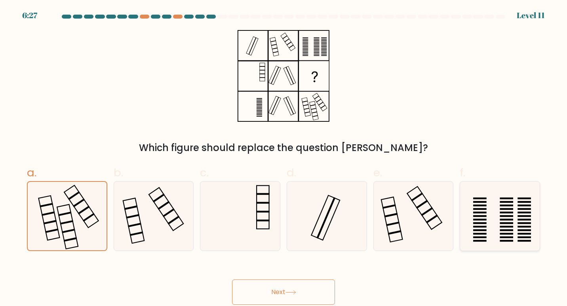
radio input "true"
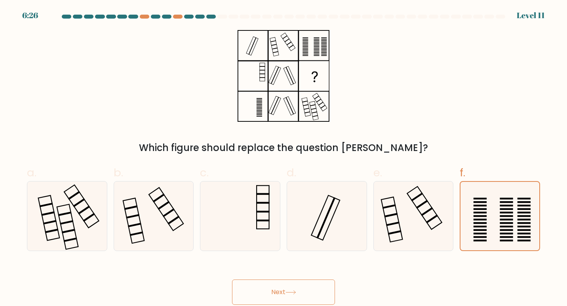
click at [327, 295] on button "Next" at bounding box center [283, 292] width 103 height 25
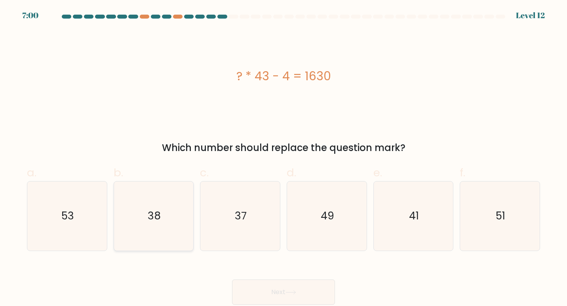
click at [175, 224] on icon "38" at bounding box center [154, 217] width 70 height 70
click at [283, 158] on input "b. 38" at bounding box center [283, 155] width 0 height 5
radio input "true"
click at [289, 291] on icon at bounding box center [290, 293] width 11 height 4
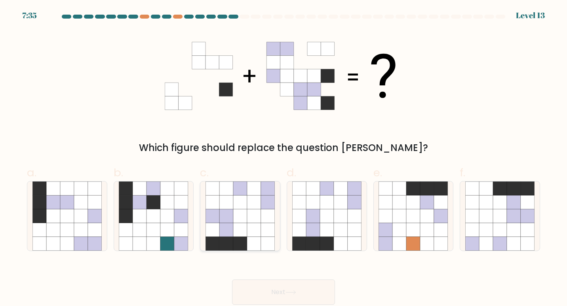
click at [261, 220] on icon at bounding box center [268, 216] width 14 height 14
click at [283, 158] on input "c." at bounding box center [283, 155] width 0 height 5
radio input "true"
click at [296, 302] on button "Next" at bounding box center [283, 292] width 103 height 25
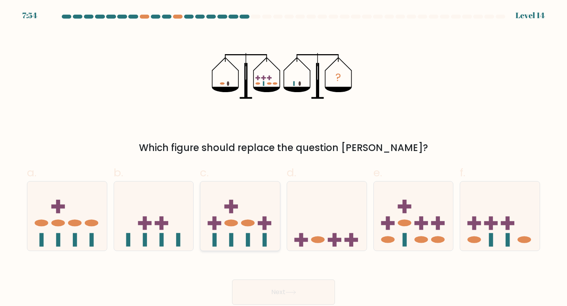
click at [262, 200] on icon at bounding box center [240, 216] width 80 height 66
click at [283, 158] on input "c." at bounding box center [283, 155] width 0 height 5
radio input "true"
click at [500, 241] on icon at bounding box center [500, 216] width 80 height 66
click at [284, 158] on input "f." at bounding box center [283, 155] width 0 height 5
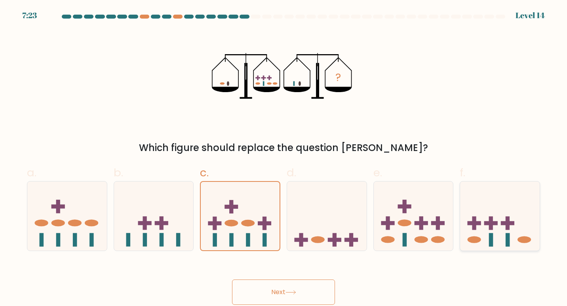
radio input "true"
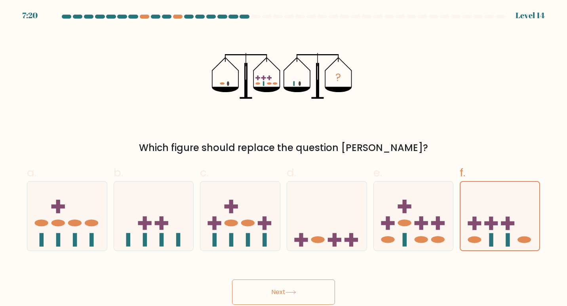
click at [318, 295] on button "Next" at bounding box center [283, 292] width 103 height 25
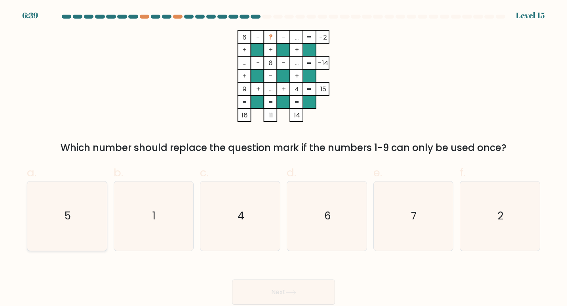
click at [93, 196] on icon "5" at bounding box center [67, 217] width 70 height 70
click at [283, 158] on input "a. 5" at bounding box center [283, 155] width 0 height 5
radio input "true"
click at [245, 291] on button "Next" at bounding box center [283, 292] width 103 height 25
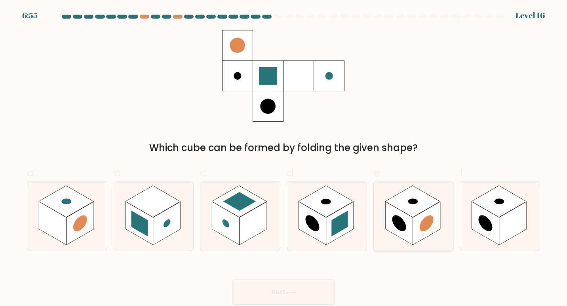
click at [428, 219] on circle at bounding box center [427, 224] width 14 height 22
click at [284, 158] on input "e." at bounding box center [283, 155] width 0 height 5
radio input "true"
click at [335, 226] on rect at bounding box center [340, 224] width 16 height 26
click at [284, 158] on input "d." at bounding box center [283, 155] width 0 height 5
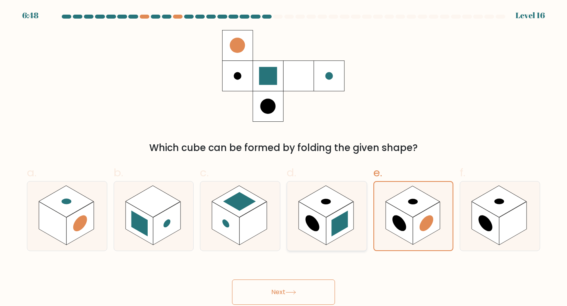
radio input "true"
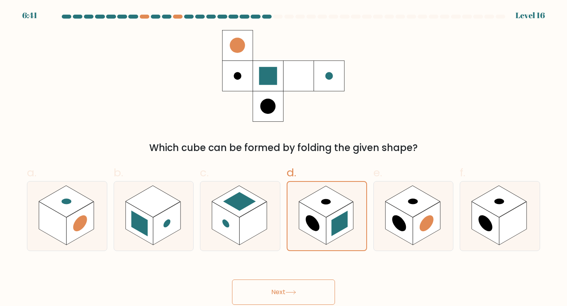
click at [300, 300] on button "Next" at bounding box center [283, 292] width 103 height 25
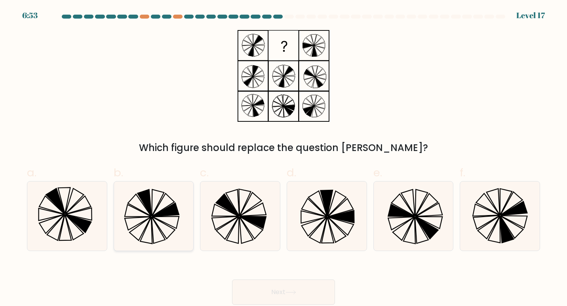
click at [173, 211] on icon at bounding box center [166, 209] width 27 height 13
click at [283, 158] on input "b." at bounding box center [283, 155] width 0 height 5
radio input "true"
click at [504, 226] on icon at bounding box center [506, 230] width 13 height 27
click at [284, 158] on input "f." at bounding box center [283, 155] width 0 height 5
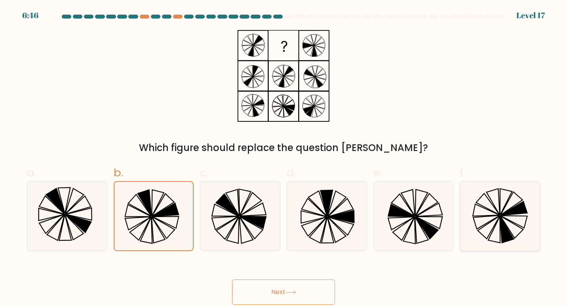
radio input "true"
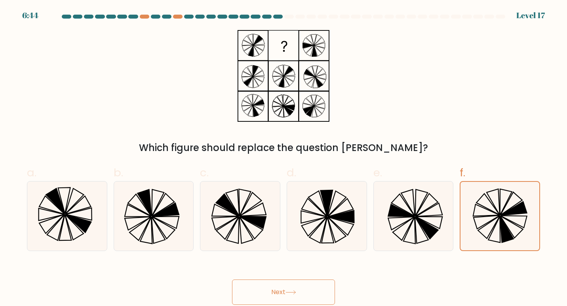
click at [303, 297] on button "Next" at bounding box center [283, 292] width 103 height 25
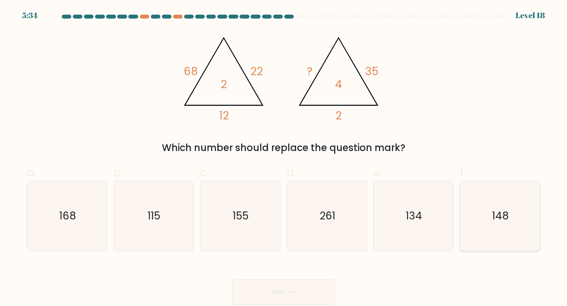
click at [502, 221] on text "148" at bounding box center [500, 216] width 17 height 15
click at [284, 158] on input "f. 148" at bounding box center [283, 155] width 0 height 5
radio input "true"
click at [304, 286] on button "Next" at bounding box center [283, 292] width 103 height 25
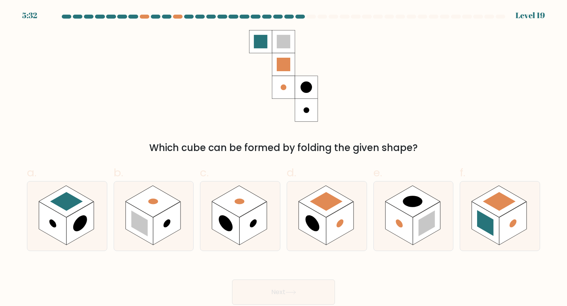
click at [304, 286] on button "Next" at bounding box center [283, 292] width 103 height 25
click at [272, 210] on icon at bounding box center [240, 217] width 80 height 70
click at [283, 158] on input "c." at bounding box center [283, 155] width 0 height 5
radio input "true"
click at [325, 289] on button "Next" at bounding box center [283, 292] width 103 height 25
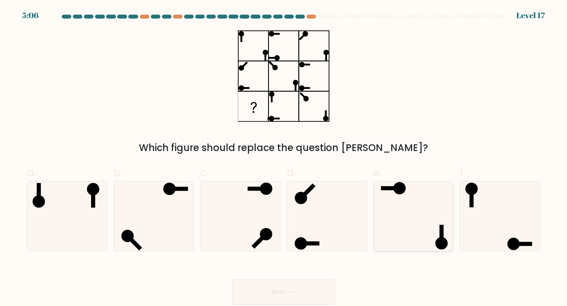
click at [423, 226] on icon at bounding box center [413, 217] width 70 height 70
click at [284, 158] on input "e." at bounding box center [283, 155] width 0 height 5
radio input "true"
click at [268, 282] on button "Next" at bounding box center [283, 292] width 103 height 25
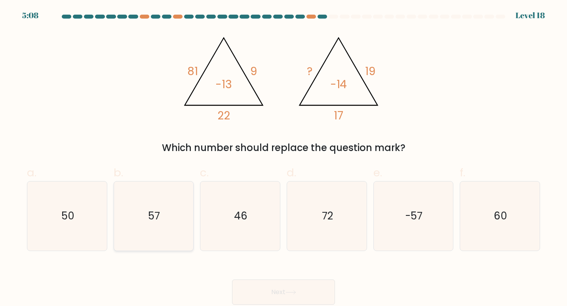
click at [133, 206] on icon "57" at bounding box center [154, 217] width 70 height 70
click at [283, 158] on input "b. 57" at bounding box center [283, 155] width 0 height 5
radio input "true"
click at [286, 293] on button "Next" at bounding box center [283, 292] width 103 height 25
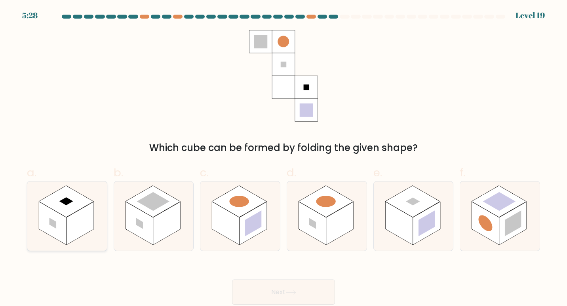
click at [67, 207] on rect at bounding box center [66, 202] width 55 height 32
click at [283, 158] on input "a." at bounding box center [283, 155] width 0 height 5
radio input "true"
click at [304, 289] on button "Next" at bounding box center [283, 292] width 103 height 25
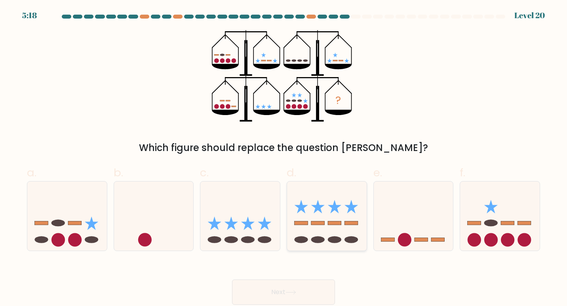
click at [347, 218] on icon at bounding box center [327, 216] width 80 height 66
click at [284, 158] on input "d." at bounding box center [283, 155] width 0 height 5
radio input "true"
click at [254, 207] on icon at bounding box center [240, 216] width 80 height 66
click at [283, 158] on input "c." at bounding box center [283, 155] width 0 height 5
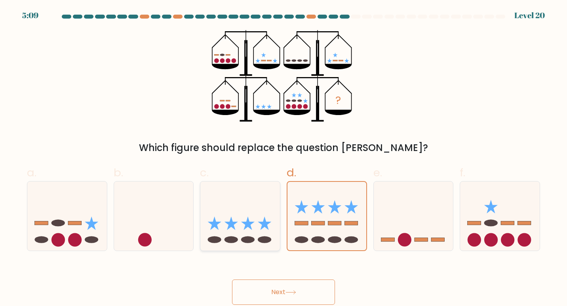
radio input "true"
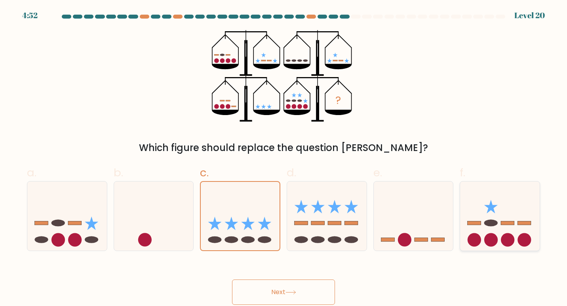
click at [477, 234] on circle at bounding box center [474, 240] width 13 height 13
click at [284, 158] on input "f." at bounding box center [283, 155] width 0 height 5
radio input "true"
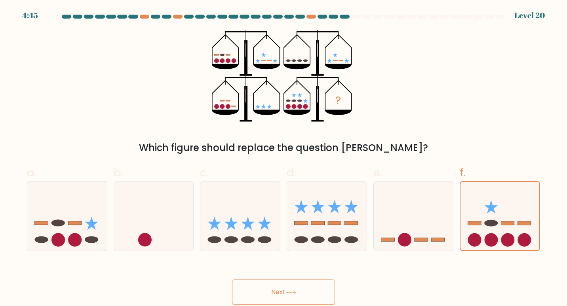
click at [316, 293] on button "Next" at bounding box center [283, 292] width 103 height 25
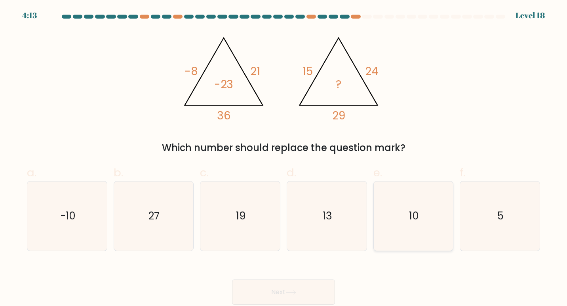
click at [438, 202] on icon "10" at bounding box center [413, 217] width 70 height 70
click at [284, 158] on input "e. 10" at bounding box center [283, 155] width 0 height 5
radio input "true"
click at [287, 290] on button "Next" at bounding box center [283, 292] width 103 height 25
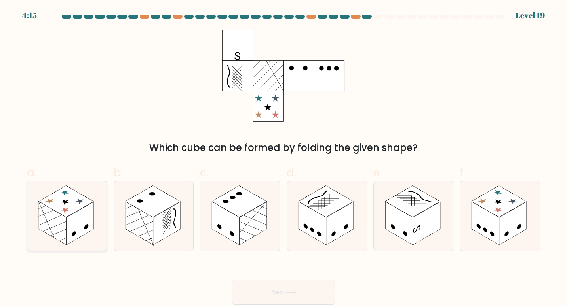
click at [65, 224] on rect at bounding box center [53, 224] width 28 height 44
click at [283, 158] on input "a." at bounding box center [283, 155] width 0 height 5
radio input "true"
click at [299, 282] on button "Next" at bounding box center [283, 292] width 103 height 25
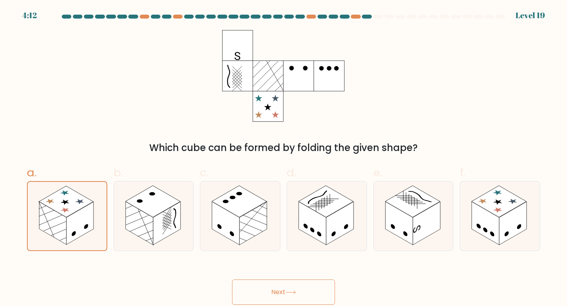
click at [299, 282] on button "Next" at bounding box center [283, 292] width 103 height 25
click at [312, 294] on button "Next" at bounding box center [283, 292] width 103 height 25
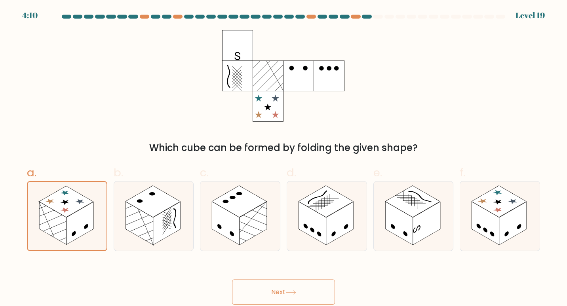
click at [312, 294] on button "Next" at bounding box center [283, 292] width 103 height 25
click at [58, 201] on rect at bounding box center [66, 202] width 55 height 32
click at [283, 158] on input "a." at bounding box center [283, 155] width 0 height 5
radio input "true"
click at [252, 296] on button "Next" at bounding box center [283, 292] width 103 height 25
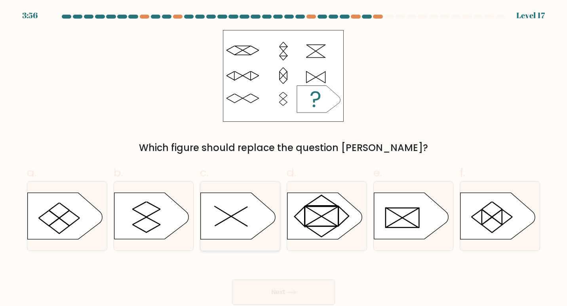
click at [258, 216] on icon at bounding box center [238, 216] width 74 height 46
click at [283, 158] on input "c." at bounding box center [283, 155] width 0 height 5
radio input "true"
click at [311, 291] on button "Next" at bounding box center [283, 292] width 103 height 25
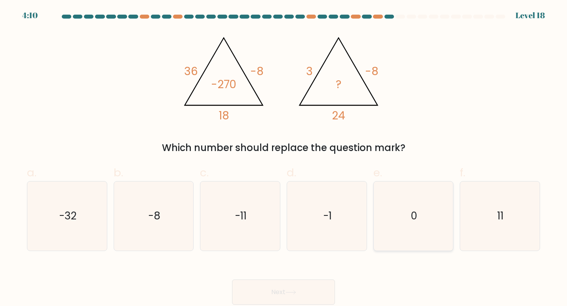
click at [421, 188] on icon "0" at bounding box center [413, 217] width 70 height 70
click at [284, 158] on input "e. 0" at bounding box center [283, 155] width 0 height 5
radio input "true"
click at [309, 289] on button "Next" at bounding box center [283, 292] width 103 height 25
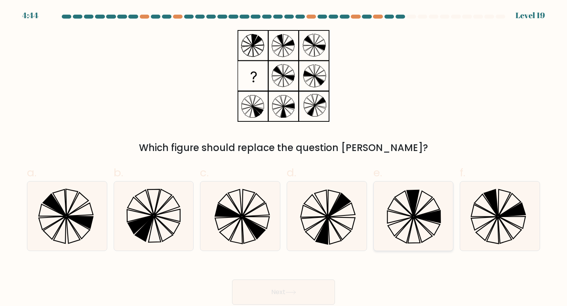
click at [424, 213] on icon at bounding box center [413, 217] width 70 height 70
click at [284, 158] on input "e." at bounding box center [283, 155] width 0 height 5
radio input "true"
click at [301, 301] on button "Next" at bounding box center [283, 292] width 103 height 25
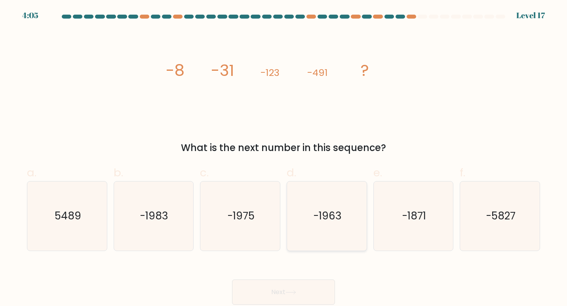
click at [298, 226] on icon "-1963" at bounding box center [327, 217] width 70 height 70
click at [284, 158] on input "d. -1963" at bounding box center [283, 155] width 0 height 5
radio input "true"
click at [304, 291] on button "Next" at bounding box center [283, 292] width 103 height 25
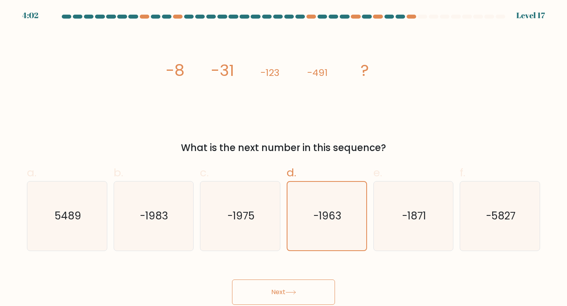
click at [304, 291] on button "Next" at bounding box center [283, 292] width 103 height 25
click at [283, 277] on div "Next" at bounding box center [283, 283] width 523 height 44
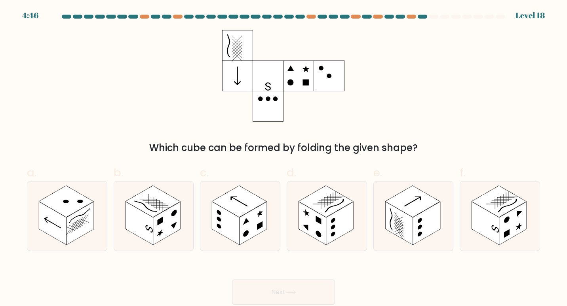
click at [380, 75] on form at bounding box center [283, 160] width 567 height 291
click at [61, 230] on rect at bounding box center [53, 224] width 28 height 44
click at [283, 158] on input "a." at bounding box center [283, 155] width 0 height 5
radio input "true"
click at [254, 289] on button "Next" at bounding box center [283, 292] width 103 height 25
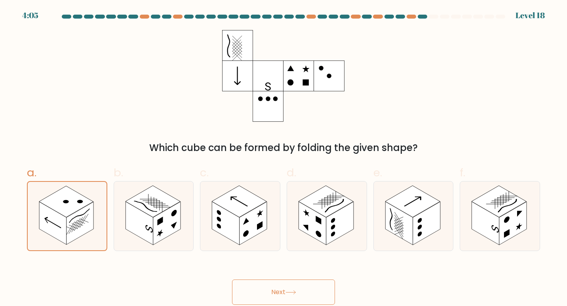
click at [254, 289] on button "Next" at bounding box center [283, 292] width 103 height 25
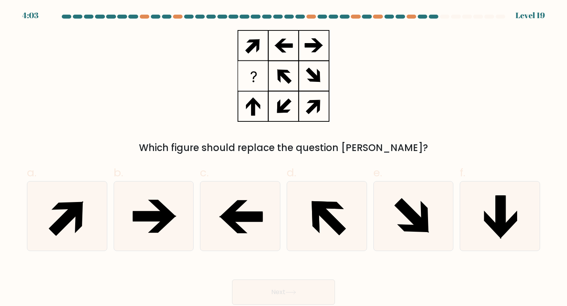
click at [284, 297] on button "Next" at bounding box center [283, 292] width 103 height 25
click at [483, 215] on icon at bounding box center [500, 217] width 70 height 70
click at [284, 158] on input "f." at bounding box center [283, 155] width 0 height 5
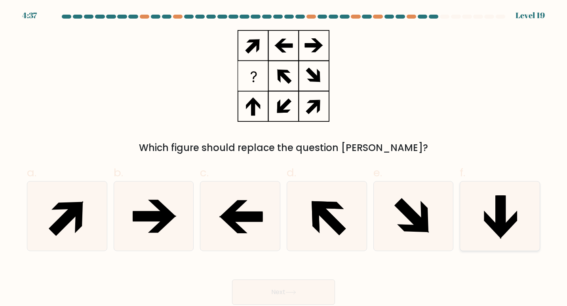
radio input "true"
click at [324, 292] on button "Next" at bounding box center [283, 292] width 103 height 25
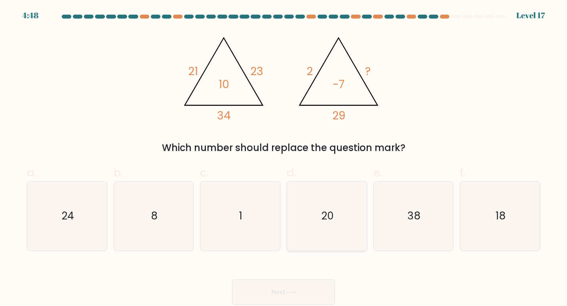
click at [311, 221] on icon "20" at bounding box center [327, 217] width 70 height 70
click at [284, 158] on input "d. 20" at bounding box center [283, 155] width 0 height 5
radio input "true"
click at [293, 287] on button "Next" at bounding box center [283, 292] width 103 height 25
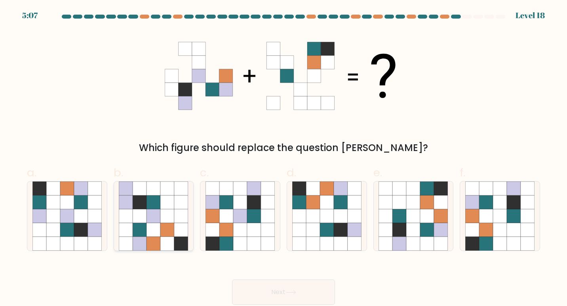
click at [171, 209] on icon at bounding box center [167, 203] width 14 height 14
click at [283, 158] on input "b." at bounding box center [283, 155] width 0 height 5
radio input "true"
click at [337, 213] on icon at bounding box center [341, 216] width 14 height 14
click at [284, 158] on input "d." at bounding box center [283, 155] width 0 height 5
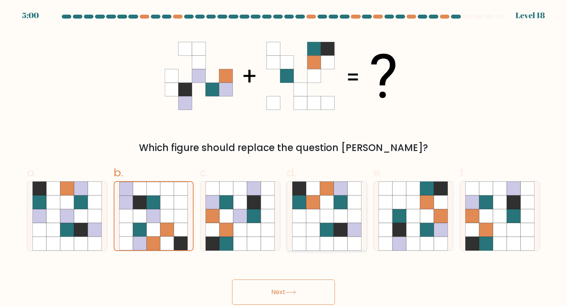
radio input "true"
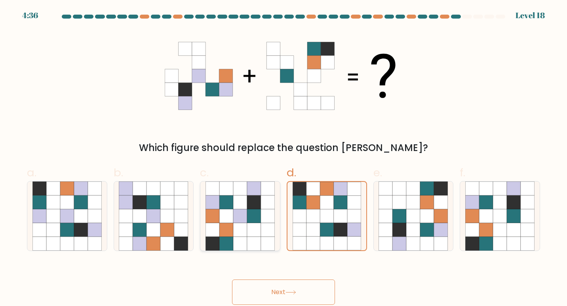
click at [245, 213] on icon at bounding box center [240, 216] width 14 height 14
click at [283, 158] on input "c." at bounding box center [283, 155] width 0 height 5
radio input "true"
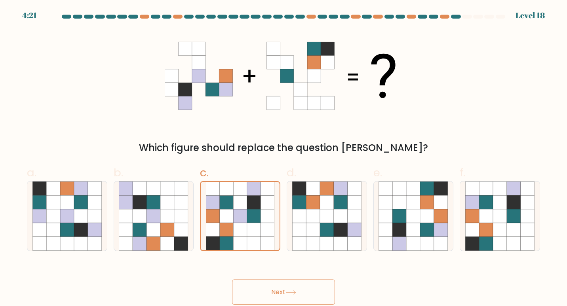
click at [261, 295] on button "Next" at bounding box center [283, 292] width 103 height 25
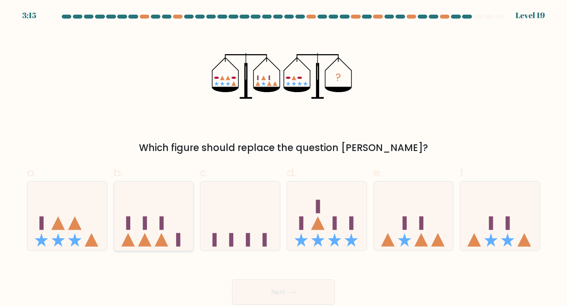
click at [165, 223] on icon at bounding box center [154, 216] width 80 height 66
click at [283, 158] on input "b." at bounding box center [283, 155] width 0 height 5
radio input "true"
click at [137, 224] on icon at bounding box center [153, 216] width 79 height 65
click at [283, 158] on input "b." at bounding box center [283, 155] width 0 height 5
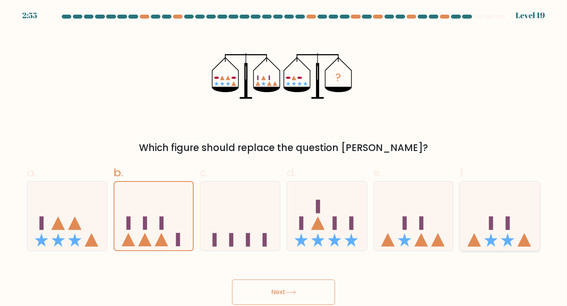
click at [506, 243] on icon at bounding box center [507, 240] width 13 height 13
click at [284, 158] on input "f." at bounding box center [283, 155] width 0 height 5
radio input "true"
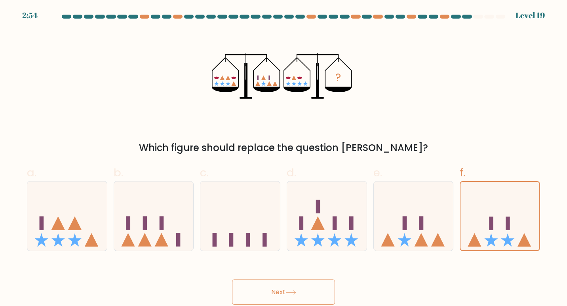
click at [310, 286] on button "Next" at bounding box center [283, 292] width 103 height 25
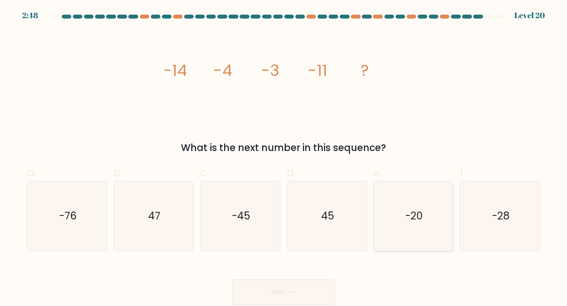
click at [401, 222] on icon "-20" at bounding box center [413, 217] width 70 height 70
click at [284, 158] on input "e. -20" at bounding box center [283, 155] width 0 height 5
radio input "true"
click at [282, 287] on button "Next" at bounding box center [283, 292] width 103 height 25
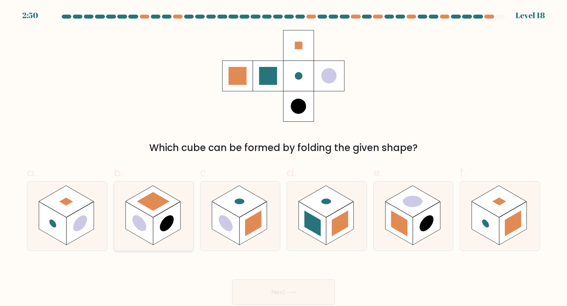
click at [145, 227] on circle at bounding box center [139, 224] width 14 height 22
click at [283, 158] on input "b." at bounding box center [283, 155] width 0 height 5
radio input "true"
click at [73, 230] on rect at bounding box center [81, 224] width 28 height 44
click at [283, 158] on input "a." at bounding box center [283, 155] width 0 height 5
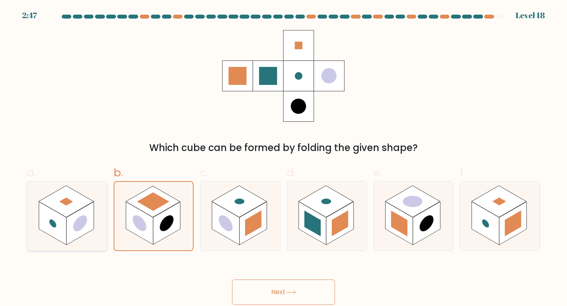
radio input "true"
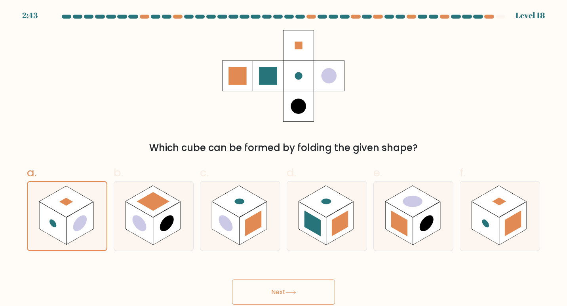
click at [260, 295] on button "Next" at bounding box center [283, 292] width 103 height 25
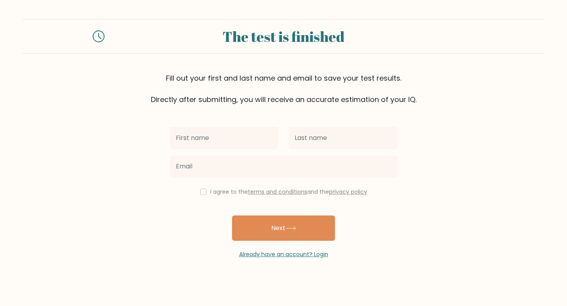
type input "e"
type input "reen"
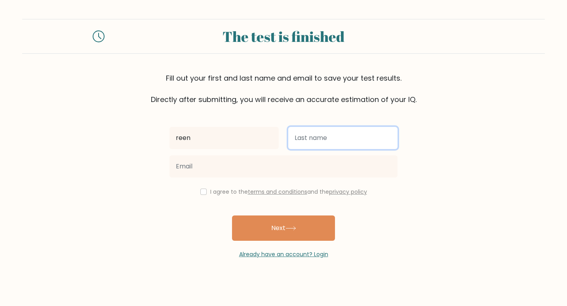
click at [354, 138] on input "text" at bounding box center [342, 138] width 109 height 22
type input "lie"
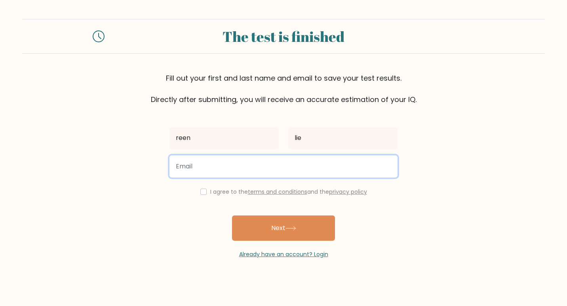
click at [323, 170] on input "email" at bounding box center [283, 167] width 228 height 22
type input "[EMAIL_ADDRESS][DOMAIN_NAME]"
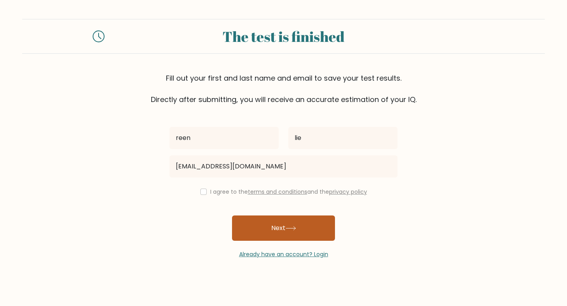
click at [313, 223] on button "Next" at bounding box center [283, 228] width 103 height 25
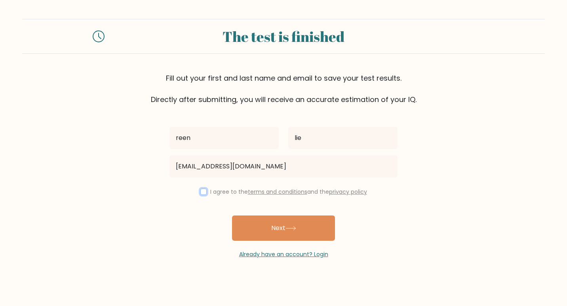
click at [202, 190] on input "checkbox" at bounding box center [203, 192] width 6 height 6
checkbox input "true"
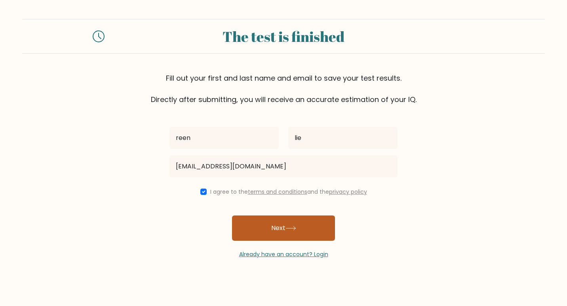
click at [273, 226] on button "Next" at bounding box center [283, 228] width 103 height 25
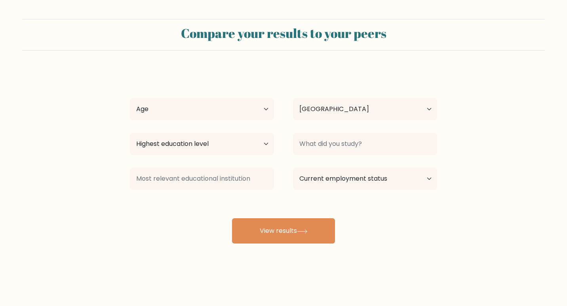
select select "SG"
click at [265, 108] on select "Age Under [DEMOGRAPHIC_DATA] [DEMOGRAPHIC_DATA] [DEMOGRAPHIC_DATA] [DEMOGRAPHIC…" at bounding box center [202, 109] width 144 height 22
select select "min_18"
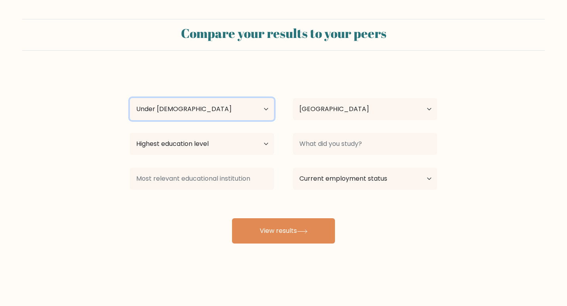
click at [130, 98] on select "Age Under [DEMOGRAPHIC_DATA] [DEMOGRAPHIC_DATA] [DEMOGRAPHIC_DATA] [DEMOGRAPHIC…" at bounding box center [202, 109] width 144 height 22
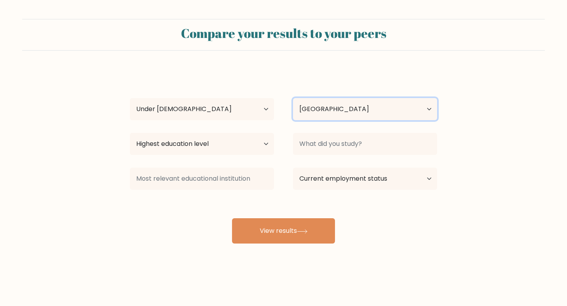
click at [353, 103] on select "Country [GEOGRAPHIC_DATA] [GEOGRAPHIC_DATA] [GEOGRAPHIC_DATA] [US_STATE] [GEOGR…" at bounding box center [365, 109] width 144 height 22
click at [352, 104] on select "Country [GEOGRAPHIC_DATA] [GEOGRAPHIC_DATA] [GEOGRAPHIC_DATA] [US_STATE] [GEOGR…" at bounding box center [365, 109] width 144 height 22
select select "ID"
click at [293, 98] on select "Country [GEOGRAPHIC_DATA] [GEOGRAPHIC_DATA] [GEOGRAPHIC_DATA] [US_STATE] [GEOGR…" at bounding box center [365, 109] width 144 height 22
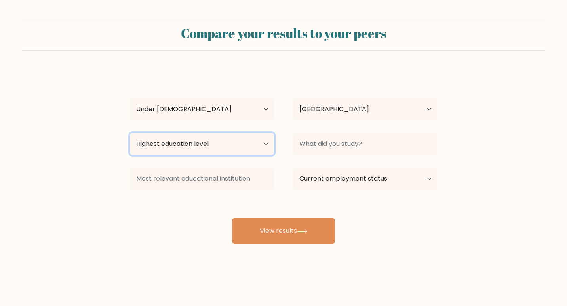
click at [235, 141] on select "Highest education level No schooling Primary Lower Secondary Upper Secondary Oc…" at bounding box center [202, 144] width 144 height 22
select select "upper_secondary"
click at [130, 133] on select "Highest education level No schooling Primary Lower Secondary Upper Secondary Oc…" at bounding box center [202, 144] width 144 height 22
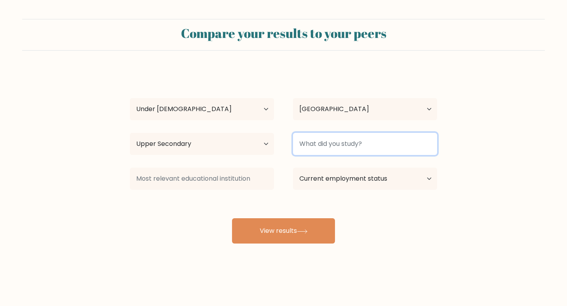
click at [348, 150] on input at bounding box center [365, 144] width 144 height 22
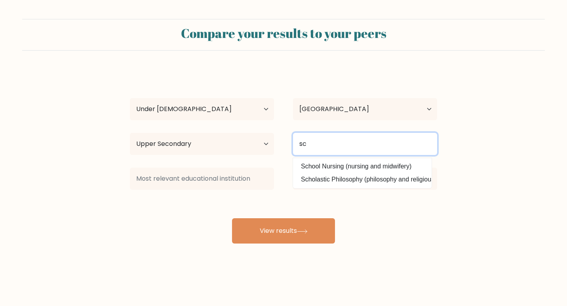
type input "s"
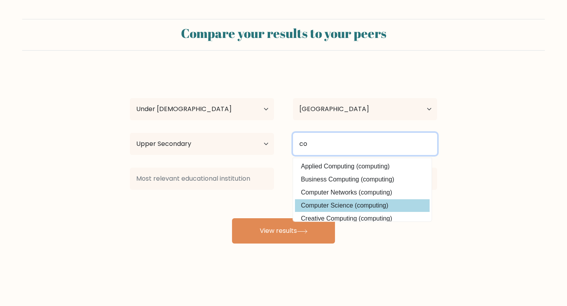
type input "co"
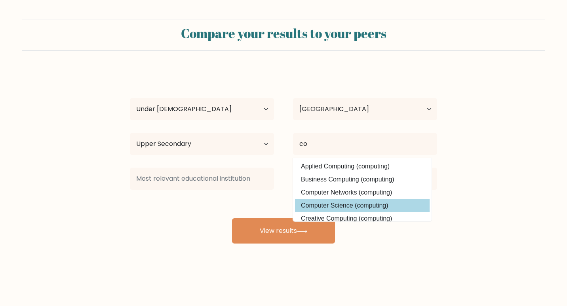
click at [358, 206] on div "reen lie Age Under [DEMOGRAPHIC_DATA] [DEMOGRAPHIC_DATA] [DEMOGRAPHIC_DATA] [DE…" at bounding box center [283, 157] width 317 height 174
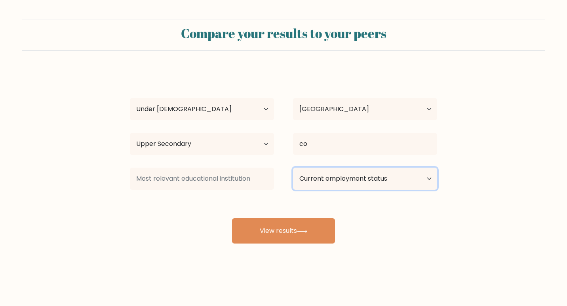
click at [340, 175] on select "Current employment status Employed Student Retired Other / prefer not to answer" at bounding box center [365, 179] width 144 height 22
select select "student"
click at [293, 168] on select "Current employment status Employed Student Retired Other / prefer not to answer" at bounding box center [365, 179] width 144 height 22
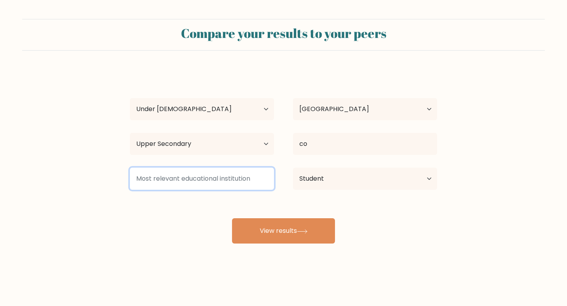
click at [241, 183] on input at bounding box center [202, 179] width 144 height 22
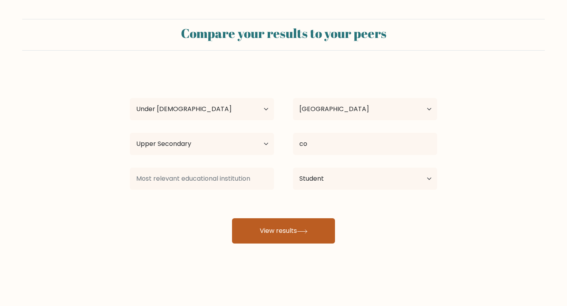
click at [314, 230] on button "View results" at bounding box center [283, 231] width 103 height 25
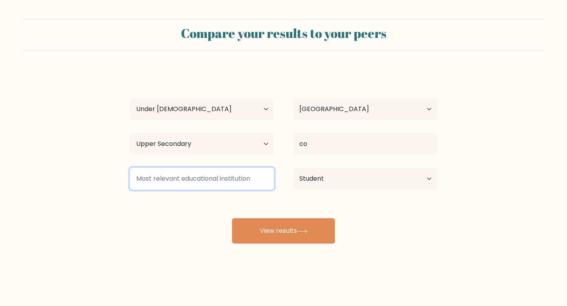
type input "s"
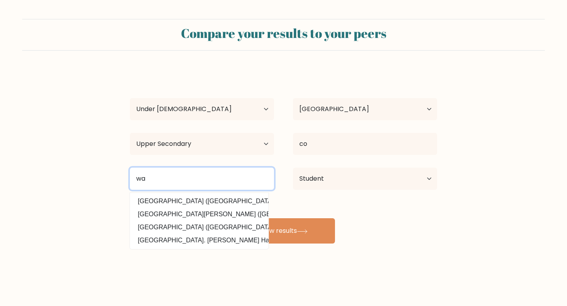
type input "w"
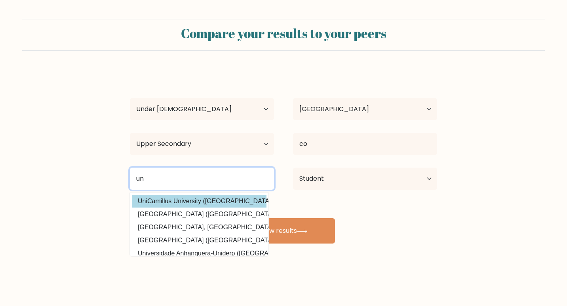
type input "u"
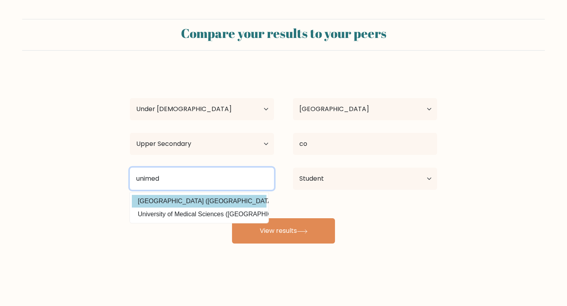
type input "unimed"
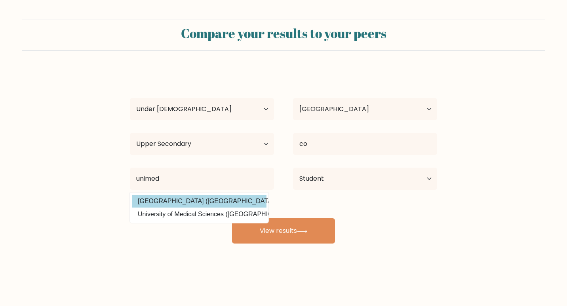
click at [240, 200] on div "reen lie Age Under [DEMOGRAPHIC_DATA] [DEMOGRAPHIC_DATA] [DEMOGRAPHIC_DATA] [DE…" at bounding box center [283, 157] width 317 height 174
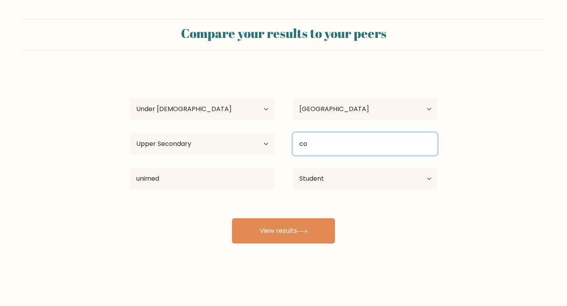
click at [333, 153] on input "co" at bounding box center [365, 144] width 144 height 22
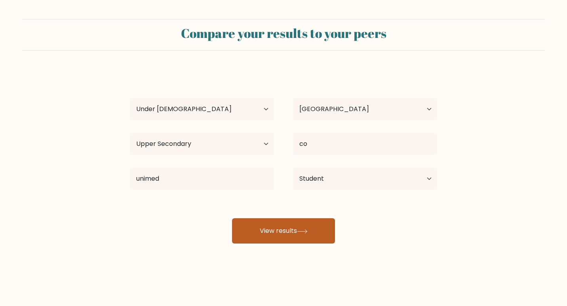
click at [319, 231] on button "View results" at bounding box center [283, 231] width 103 height 25
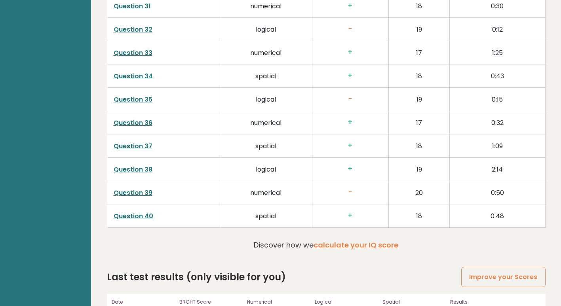
scroll to position [1989, 0]
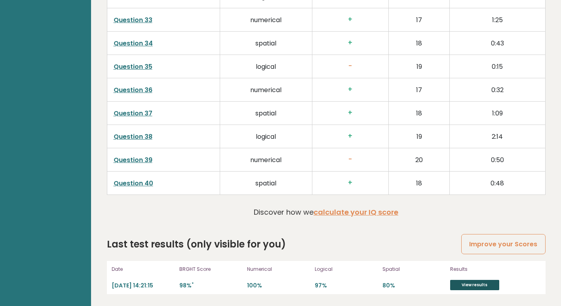
click at [474, 281] on link "View results" at bounding box center [474, 285] width 49 height 10
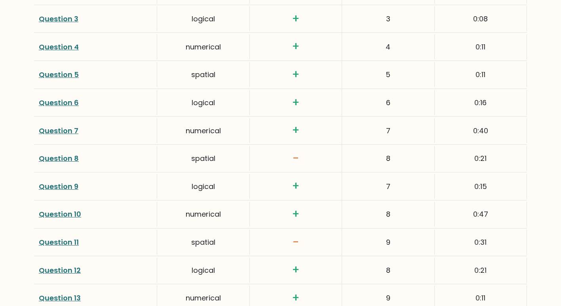
scroll to position [1199, 0]
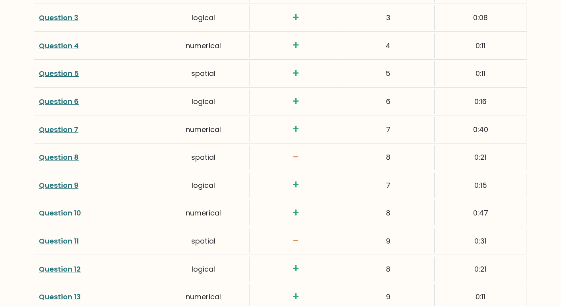
click at [77, 162] on link "Question 8" at bounding box center [59, 157] width 40 height 10
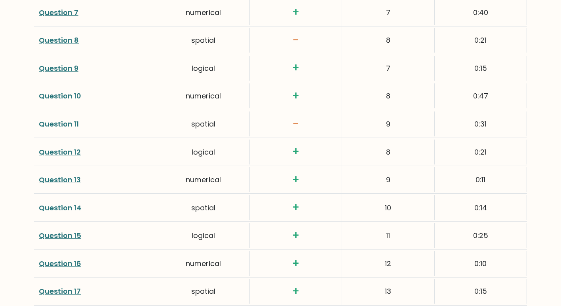
scroll to position [1317, 0]
click at [63, 121] on link "Question 11" at bounding box center [59, 124] width 40 height 10
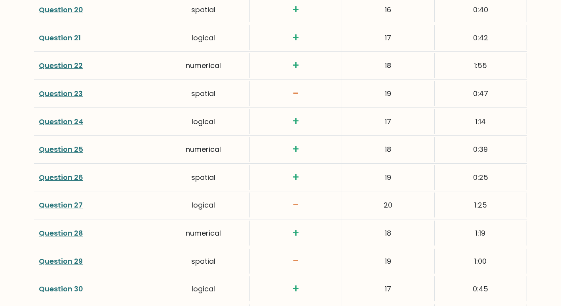
scroll to position [1683, 0]
click at [65, 96] on link "Question 23" at bounding box center [61, 93] width 44 height 10
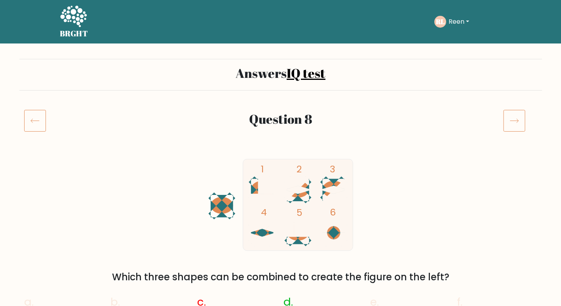
click at [515, 118] on icon at bounding box center [514, 121] width 22 height 22
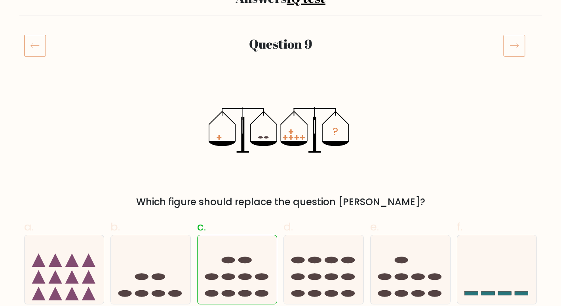
scroll to position [73, 0]
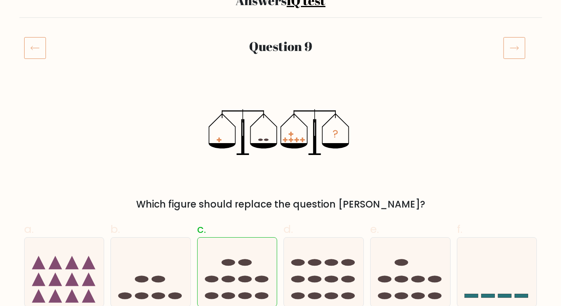
click at [510, 47] on icon at bounding box center [514, 48] width 22 height 22
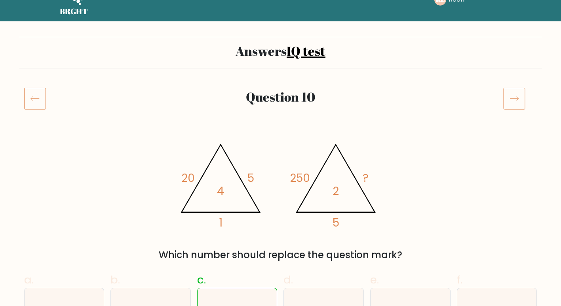
scroll to position [22, 0]
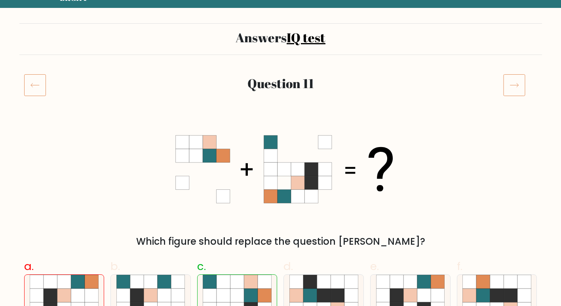
scroll to position [33, 0]
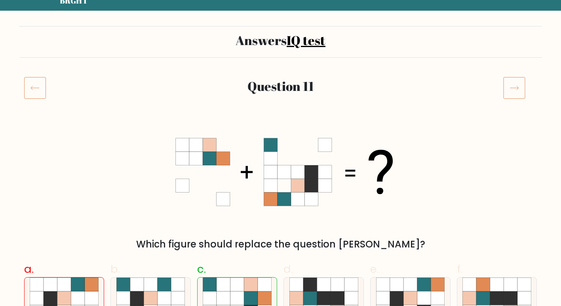
click at [39, 86] on icon at bounding box center [35, 88] width 22 height 22
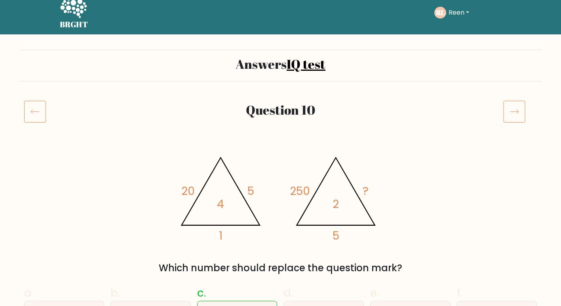
scroll to position [4, 0]
